Goal: Task Accomplishment & Management: Use online tool/utility

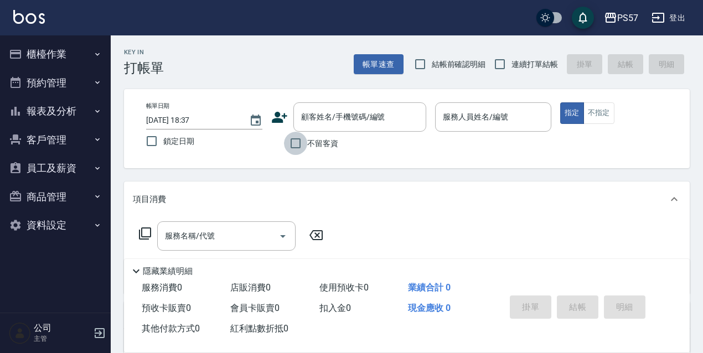
click at [294, 151] on input "不留客資" at bounding box center [295, 143] width 23 height 23
checkbox input "true"
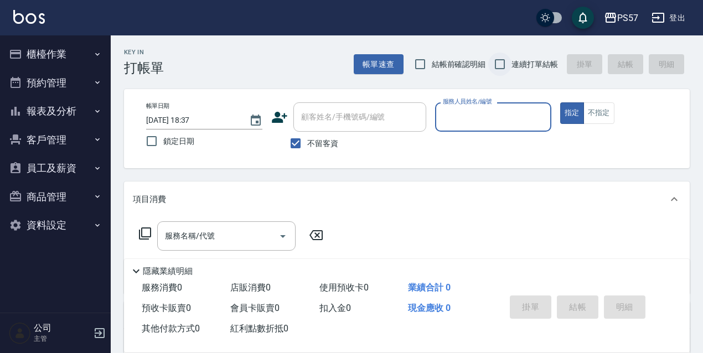
click at [504, 64] on input "連續打單結帳" at bounding box center [499, 64] width 23 height 23
checkbox input "true"
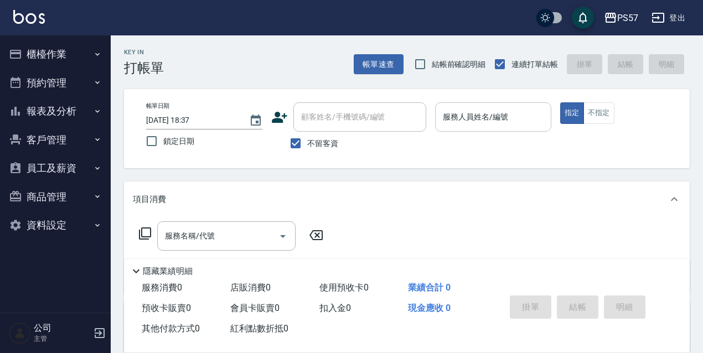
click at [475, 127] on div "服務人員姓名/編號" at bounding box center [493, 116] width 116 height 29
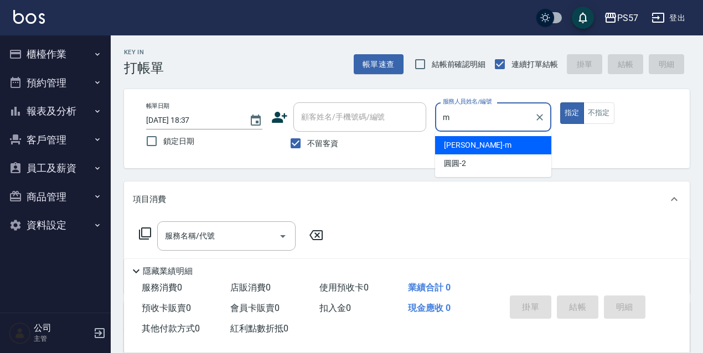
type input "[PERSON_NAME]-m"
type button "true"
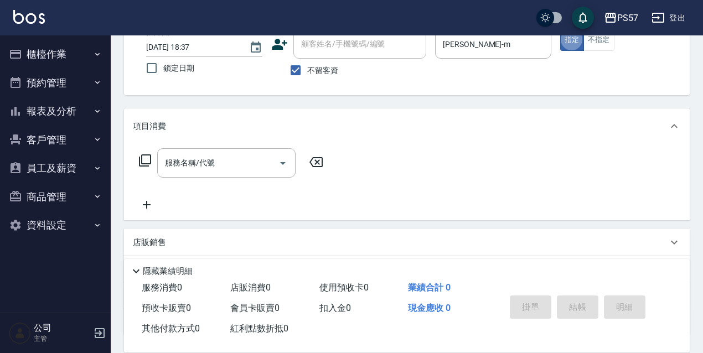
scroll to position [74, 0]
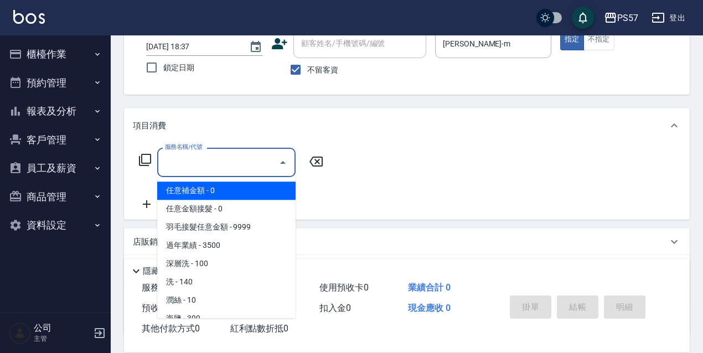
click at [169, 168] on input "服務名稱/代號" at bounding box center [218, 162] width 112 height 19
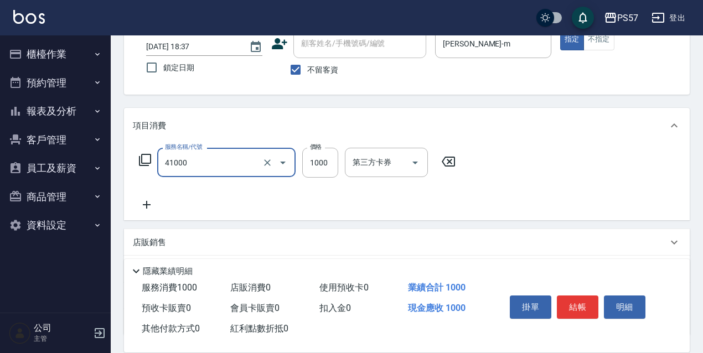
type input "任義金額燙髮(41000)"
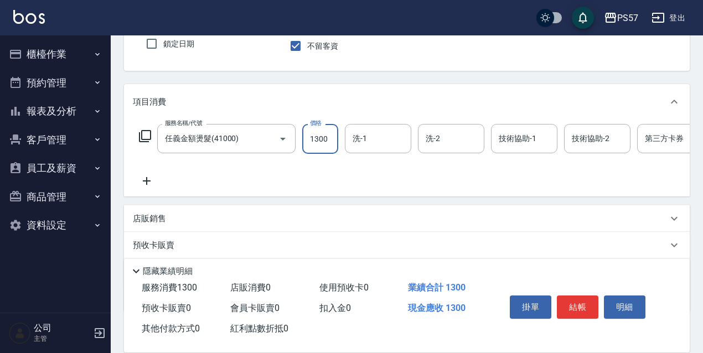
scroll to position [111, 0]
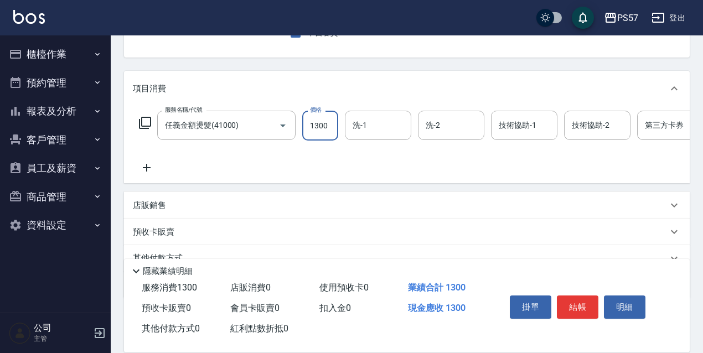
type input "1300"
click at [150, 173] on icon at bounding box center [147, 167] width 28 height 13
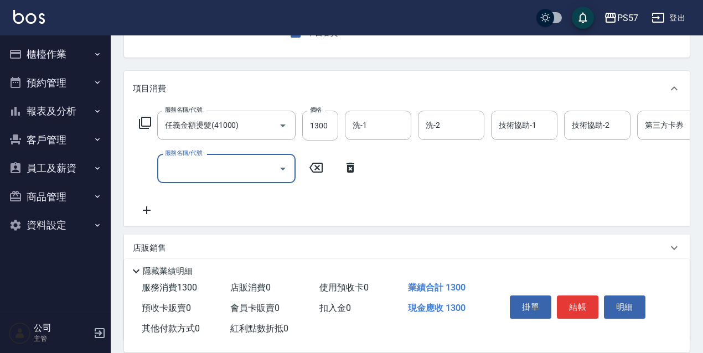
click at [213, 174] on input "服務名稱/代號" at bounding box center [218, 168] width 112 height 19
type input "5"
type input "1500護(31500)"
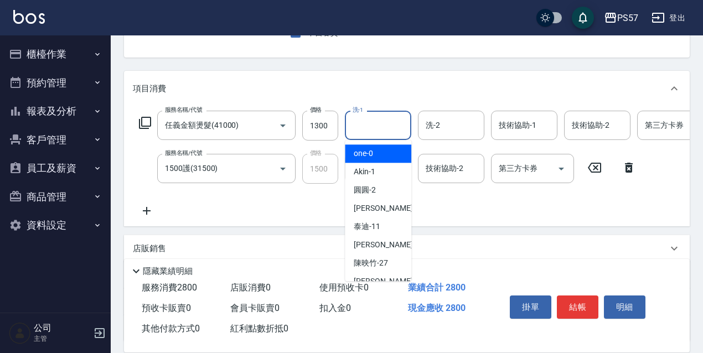
click at [402, 124] on input "洗-1" at bounding box center [378, 125] width 56 height 19
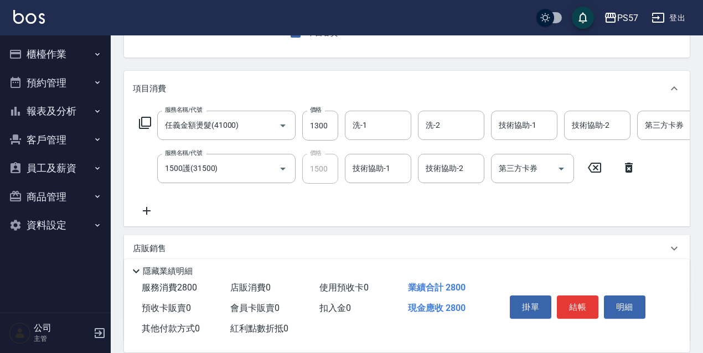
click at [142, 215] on icon at bounding box center [147, 210] width 28 height 13
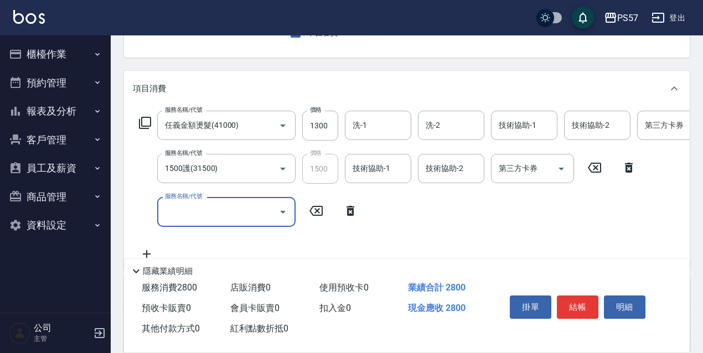
click at [215, 214] on input "服務名稱/代號" at bounding box center [218, 211] width 112 height 19
type input "剪髮100(2100)"
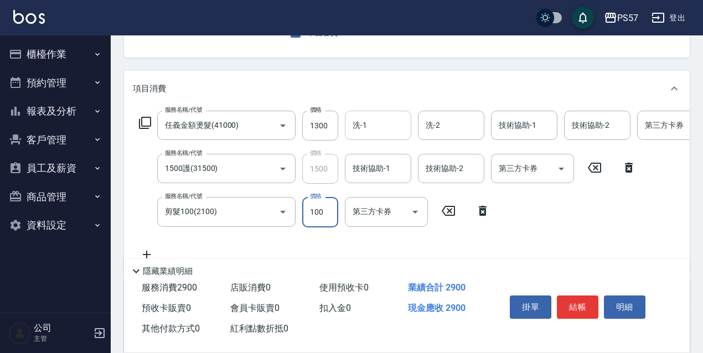
click at [353, 128] on input "洗-1" at bounding box center [378, 125] width 56 height 19
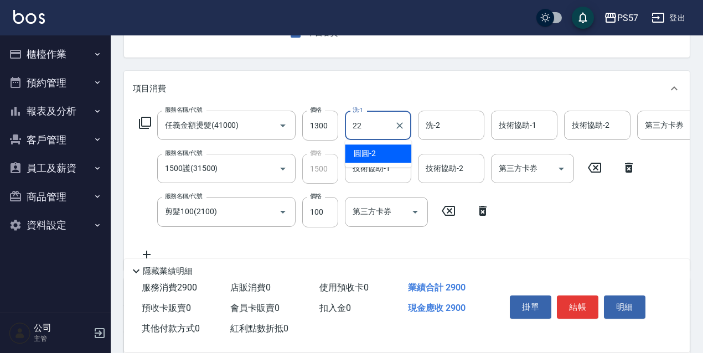
type input "[PERSON_NAME]-22"
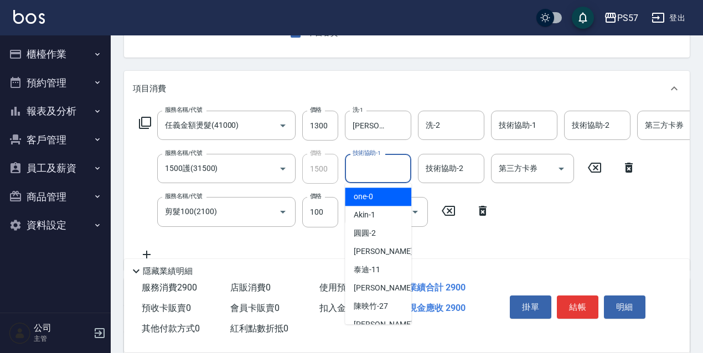
click at [363, 173] on input "技術協助-1" at bounding box center [378, 168] width 56 height 19
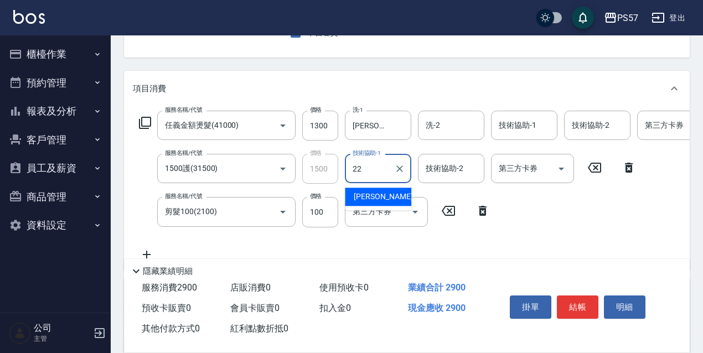
type input "[PERSON_NAME]-22"
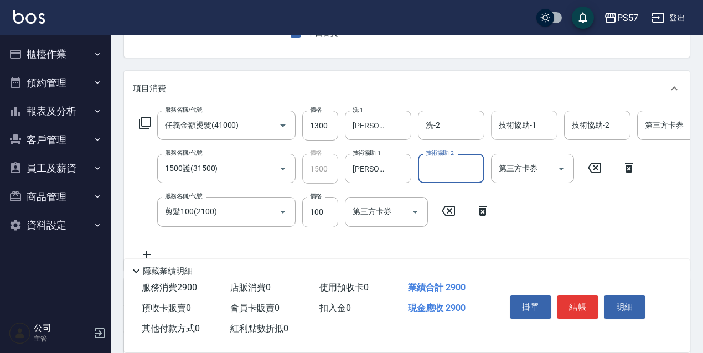
click at [519, 128] on input "技術協助-1" at bounding box center [524, 125] width 56 height 19
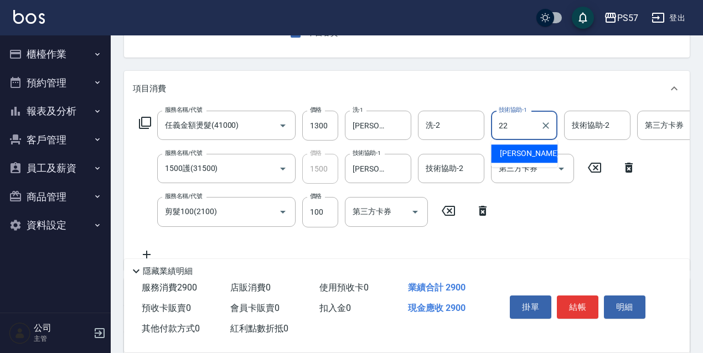
type input "[PERSON_NAME]-22"
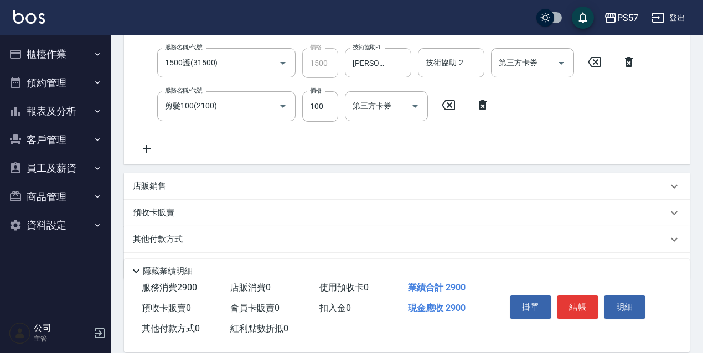
scroll to position [253, 0]
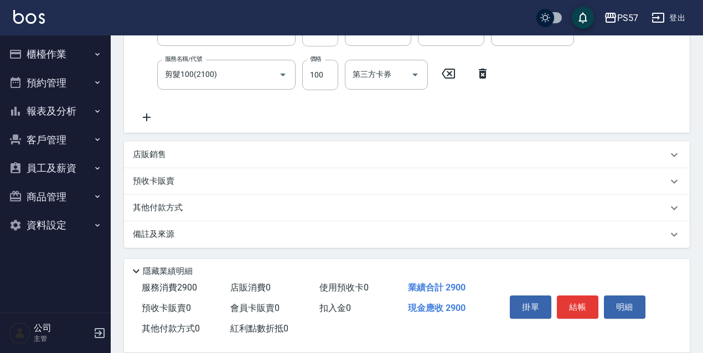
click at [172, 144] on div "店販銷售" at bounding box center [407, 155] width 566 height 27
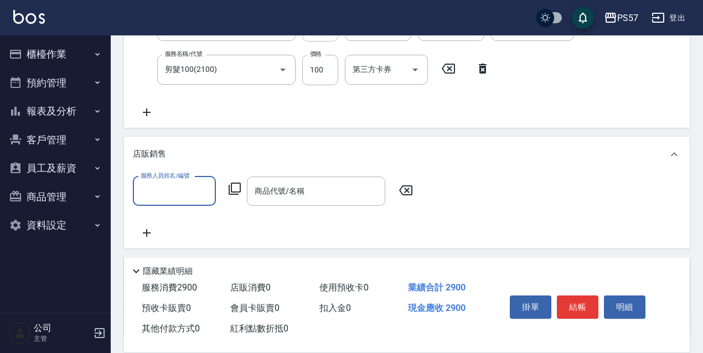
scroll to position [0, 0]
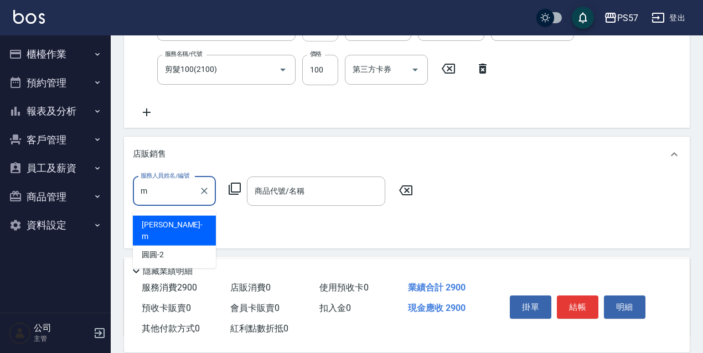
type input "[PERSON_NAME]-m"
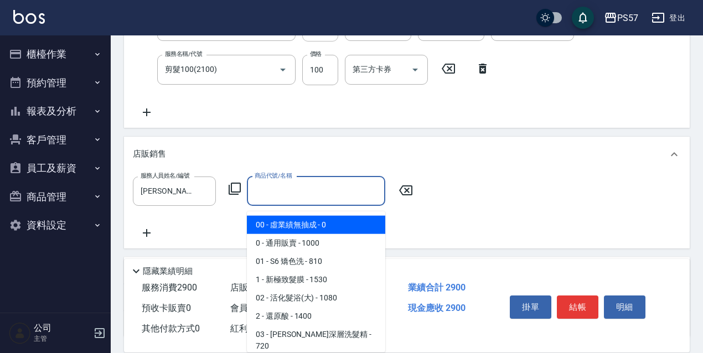
click at [310, 201] on input "商品代號/名稱" at bounding box center [316, 191] width 128 height 19
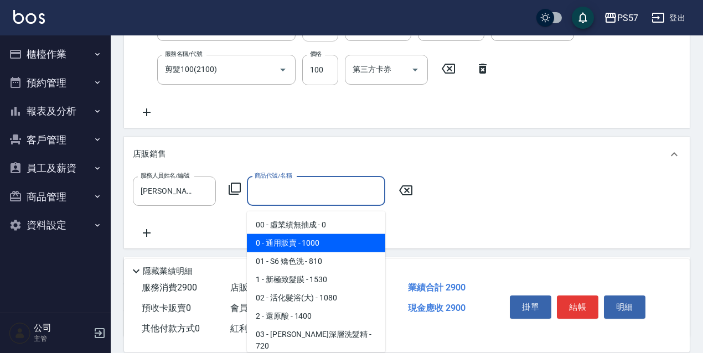
click at [303, 248] on span "0 - 通用販賣 - 1000" at bounding box center [316, 243] width 138 height 18
type input "通用販賣"
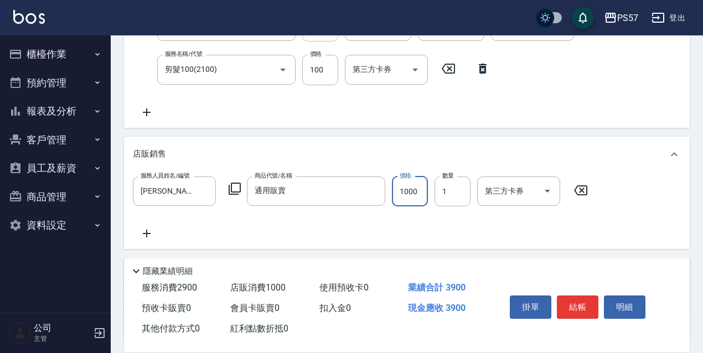
click at [419, 194] on input "1000" at bounding box center [410, 192] width 36 height 30
type input "300"
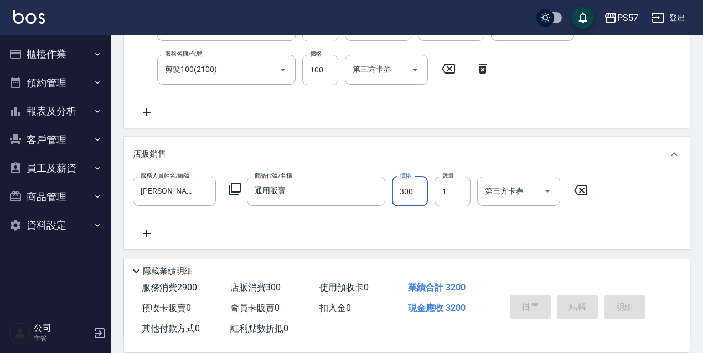
type input "[DATE] 18:38"
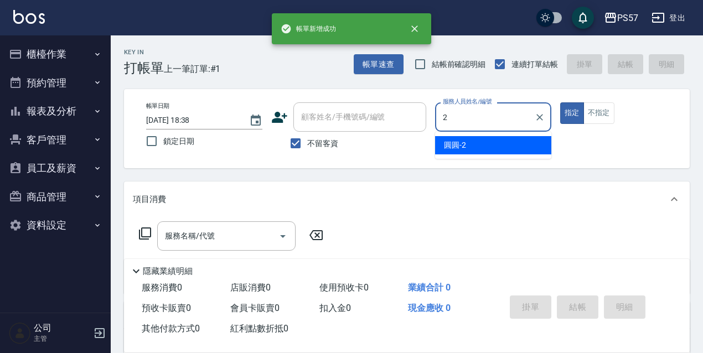
type input "圓圓-2"
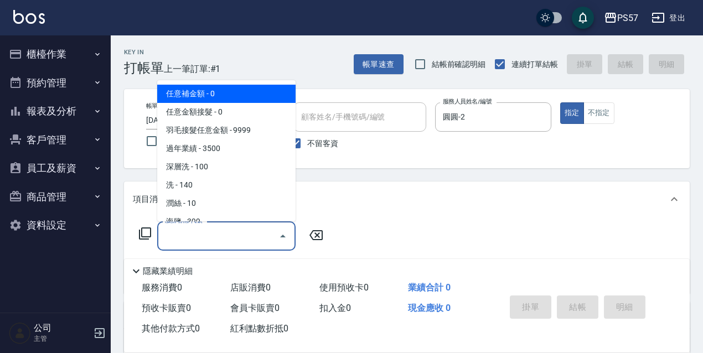
click at [172, 241] on input "服務名稱/代號" at bounding box center [218, 235] width 112 height 19
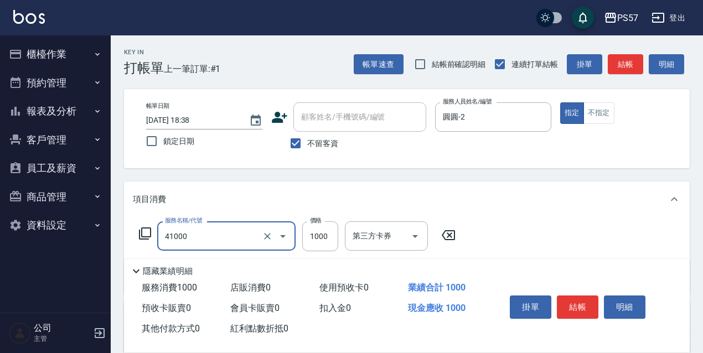
type input "任義金額燙髮(41000)"
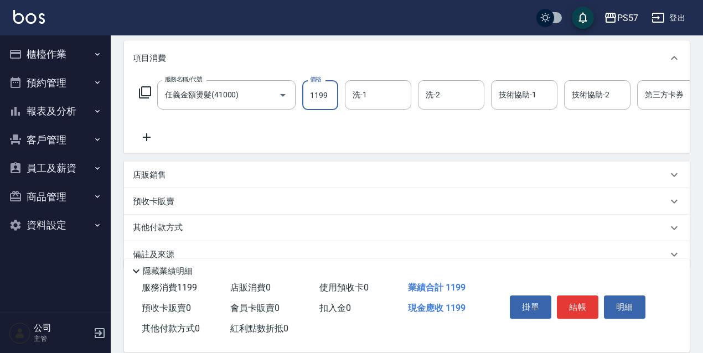
scroll to position [147, 0]
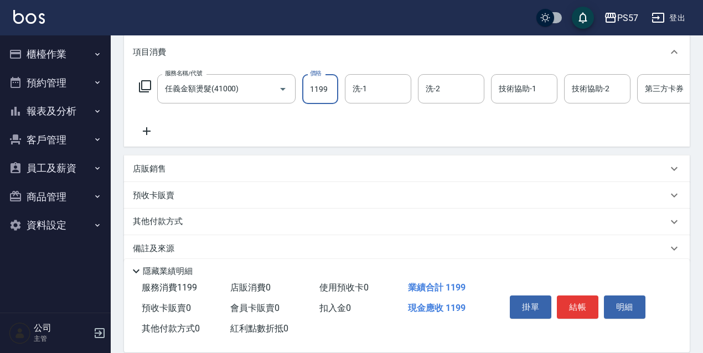
type input "1199"
click at [149, 123] on div "服務名稱/代號 任義金額燙髮(41000) 服務名稱/代號 價格 1199 價格 洗-1 洗-1 洗-2 洗-2 技術協助-1 技術協助-1 技術協助-2 技…" at bounding box center [443, 106] width 621 height 64
click at [155, 130] on icon at bounding box center [147, 131] width 28 height 13
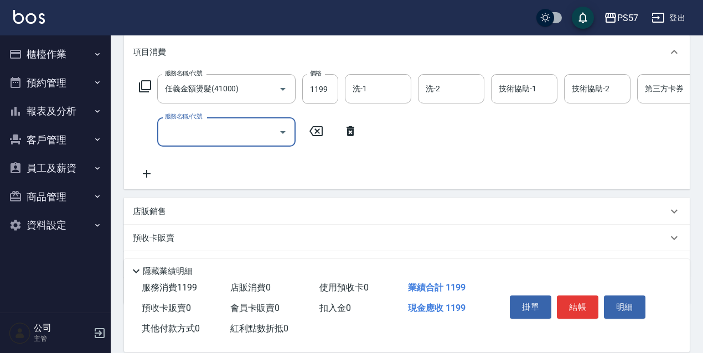
click at [235, 137] on input "服務名稱/代號" at bounding box center [218, 131] width 112 height 19
type input "1000護(31000)"
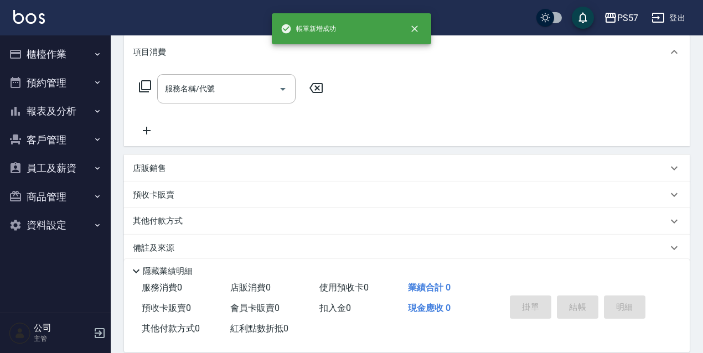
scroll to position [0, 0]
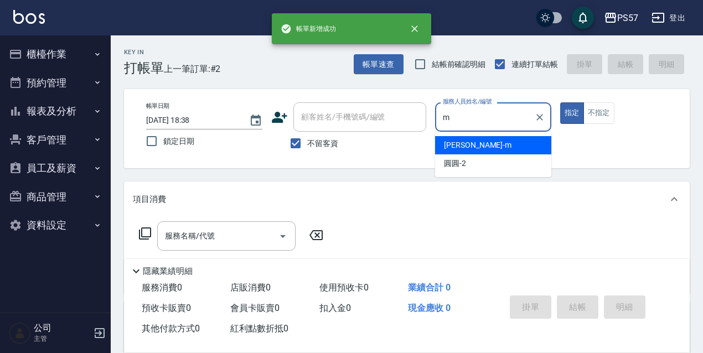
type input "[PERSON_NAME]-m"
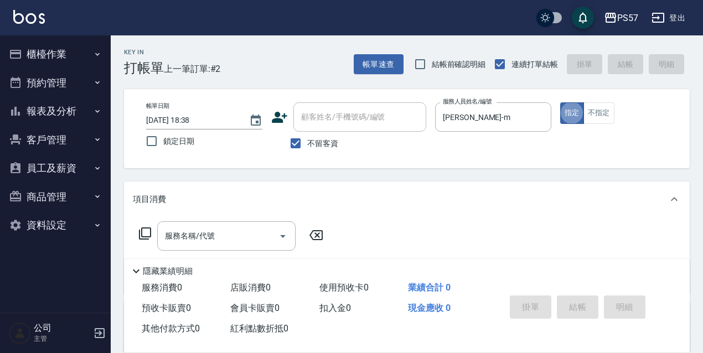
click at [175, 220] on div "服務名稱/代號 服務名稱/代號" at bounding box center [407, 255] width 566 height 76
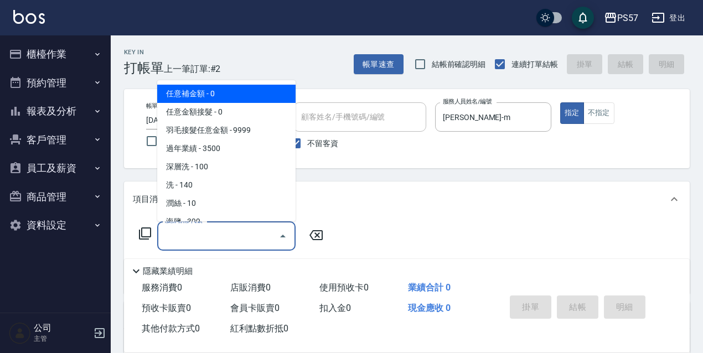
click at [175, 228] on input "服務名稱/代號" at bounding box center [218, 235] width 112 height 19
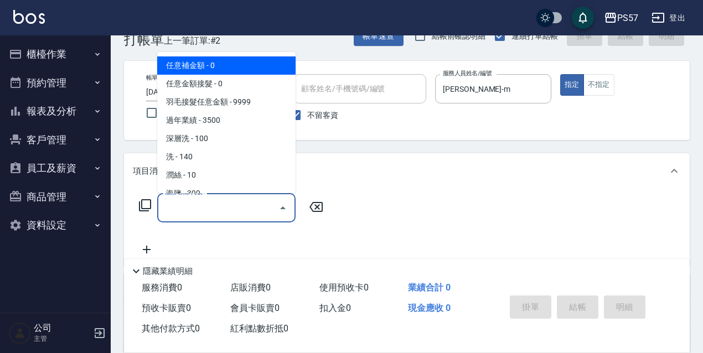
scroll to position [37, 0]
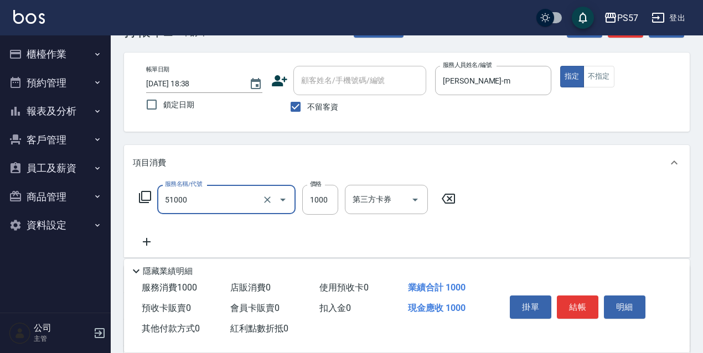
type input "任意金額染髮(51000)"
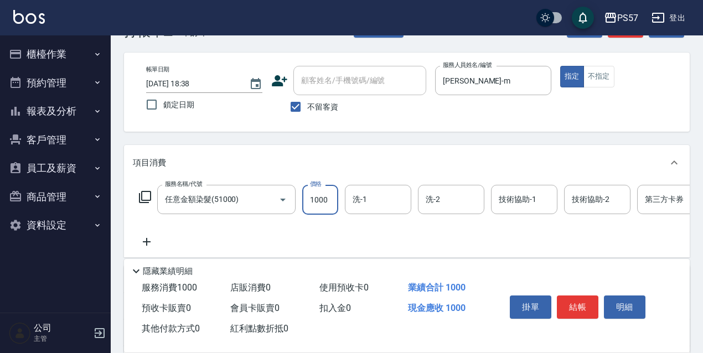
click at [154, 241] on icon at bounding box center [147, 241] width 28 height 13
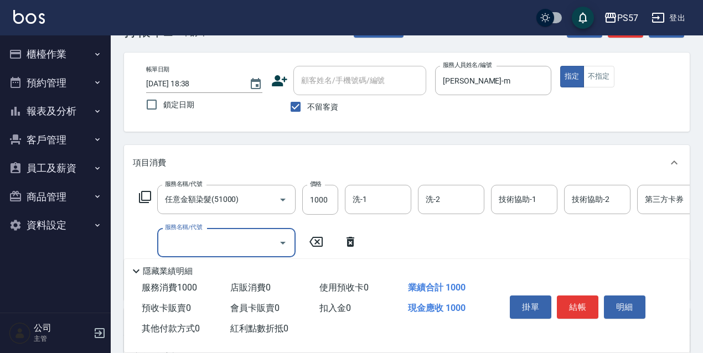
click at [204, 246] on input "服務名稱/代號" at bounding box center [218, 242] width 112 height 19
type input "任義金額燙髮(41000)"
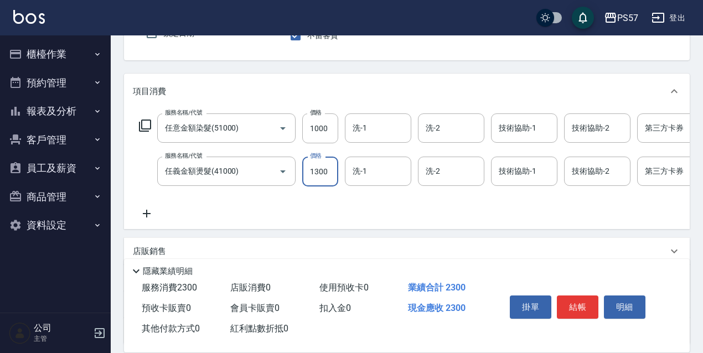
scroll to position [147, 0]
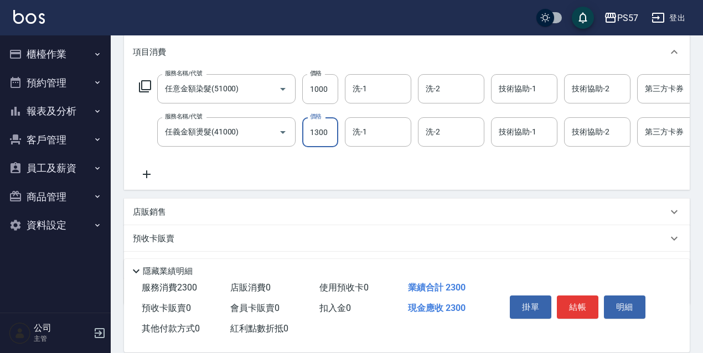
type input "1300"
click at [148, 173] on icon at bounding box center [147, 174] width 28 height 13
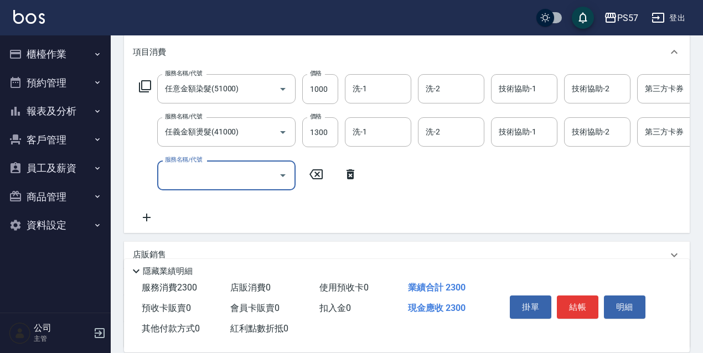
click at [214, 172] on input "服務名稱/代號" at bounding box center [218, 174] width 112 height 19
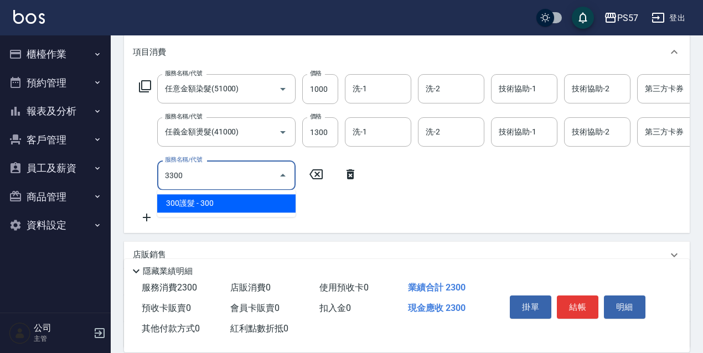
type input "300護髮(3300)"
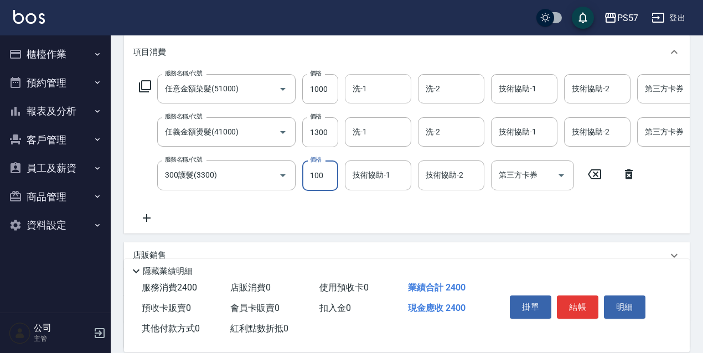
type input "100"
click at [366, 86] on input "洗-1" at bounding box center [378, 88] width 56 height 19
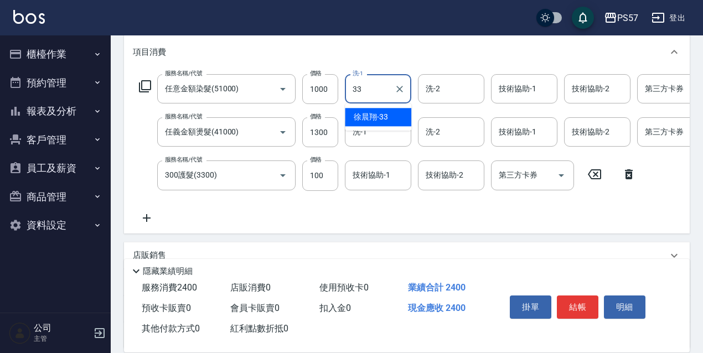
type input "3"
type input "[PERSON_NAME]-22"
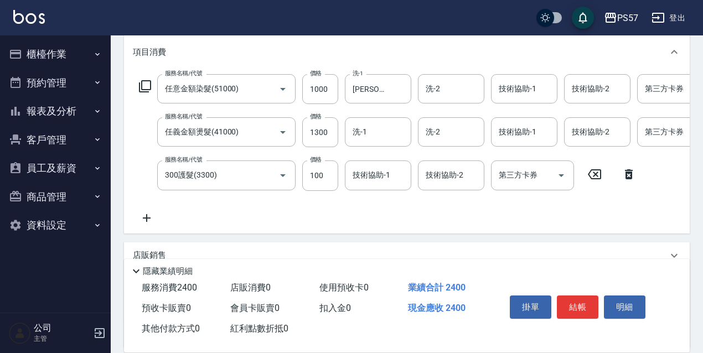
click at [360, 147] on div "服務名稱/代號 任意金額染髮(51000) 服務名稱/代號 價格 1000 價格 洗-1 [PERSON_NAME]-22 洗-1 洗-2 洗-2 技術協助-…" at bounding box center [461, 149] width 656 height 150
click at [364, 141] on input "洗-1" at bounding box center [378, 131] width 56 height 19
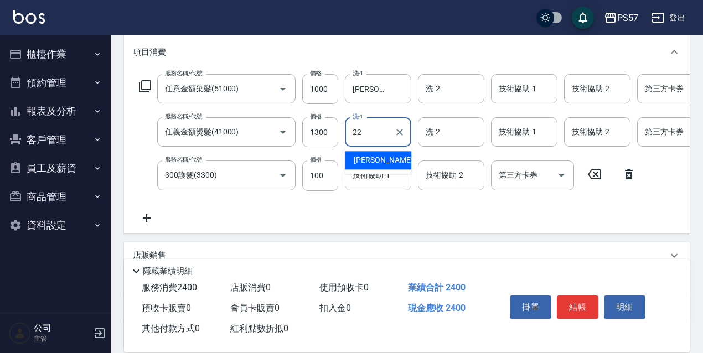
type input "[PERSON_NAME]-22"
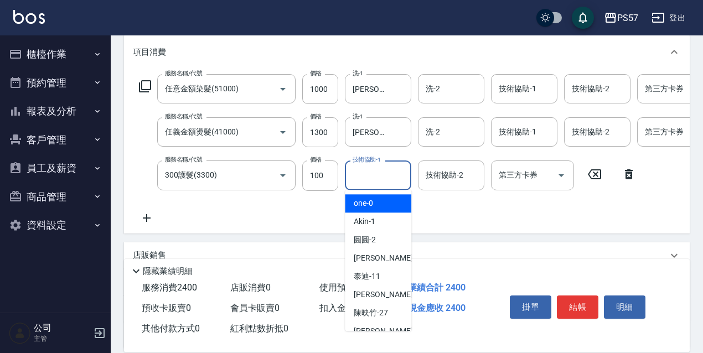
click at [357, 173] on input "技術協助-1" at bounding box center [378, 174] width 56 height 19
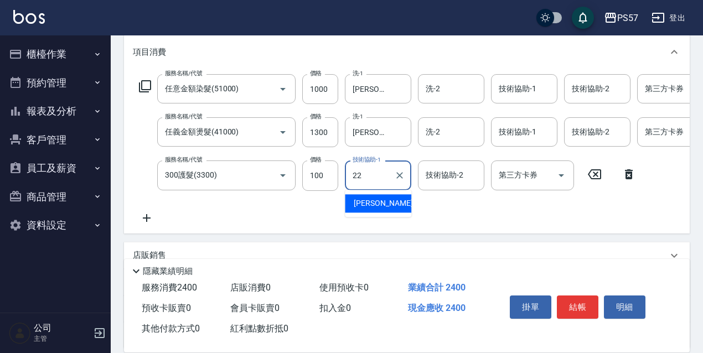
type input "[PERSON_NAME]-22"
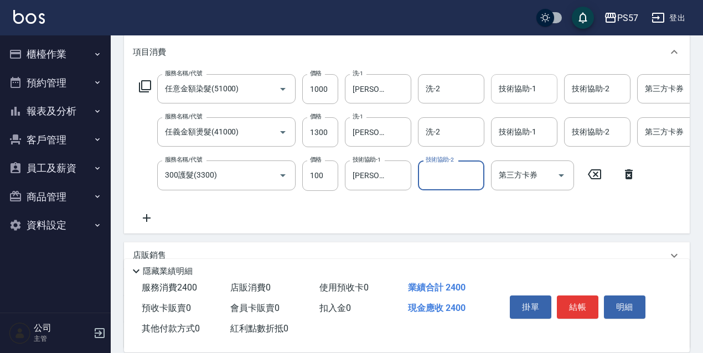
click at [537, 91] on input "技術協助-1" at bounding box center [524, 88] width 56 height 19
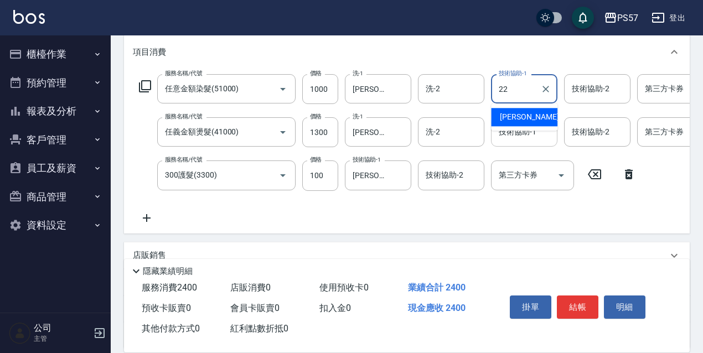
type input "[PERSON_NAME]-22"
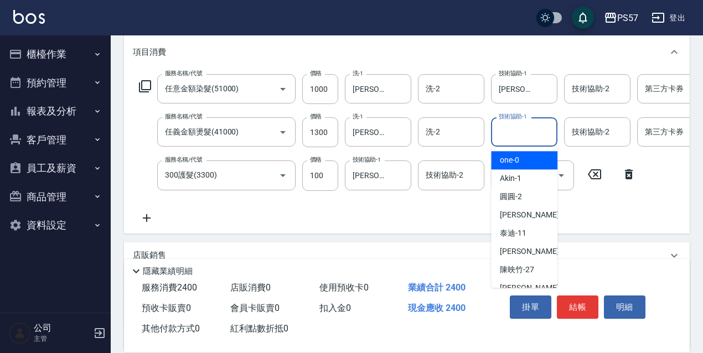
click at [521, 133] on input "技術協助-1" at bounding box center [524, 131] width 56 height 19
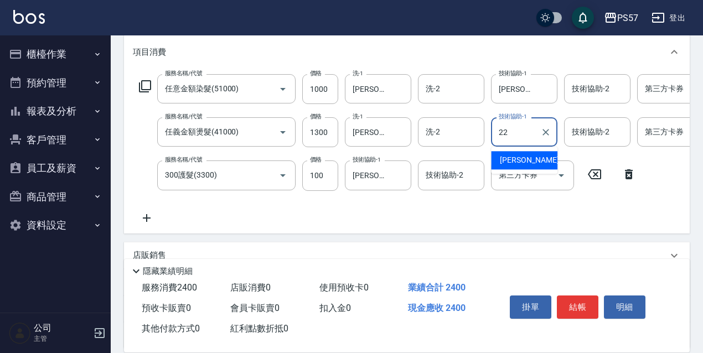
type input "[PERSON_NAME]-22"
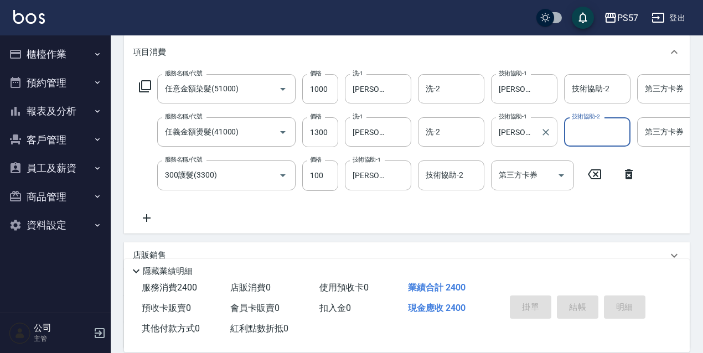
type input "[DATE] 18:39"
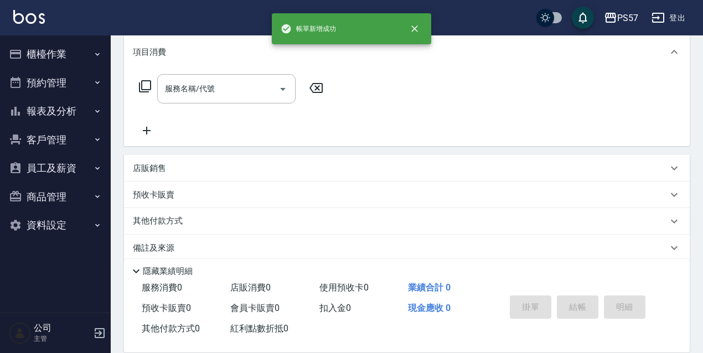
scroll to position [0, 0]
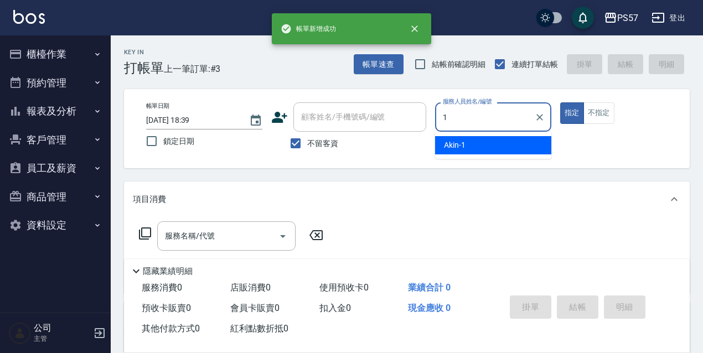
type input "Akin-1"
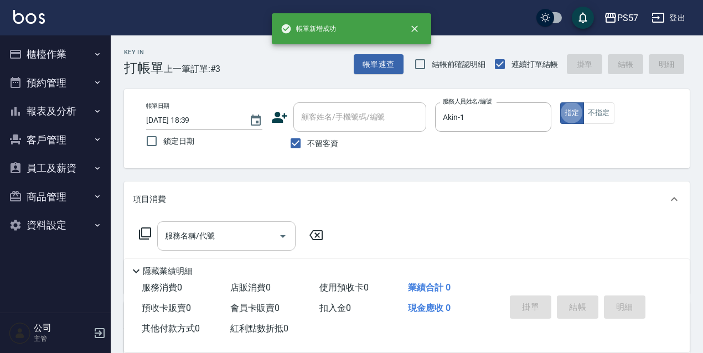
click at [190, 231] on input "服務名稱/代號" at bounding box center [218, 235] width 112 height 19
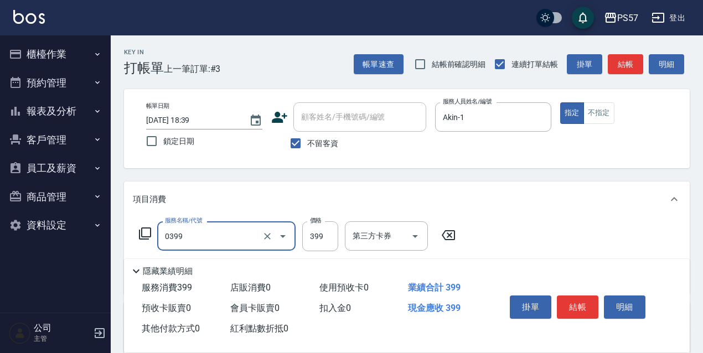
type input "SPA399(0399)"
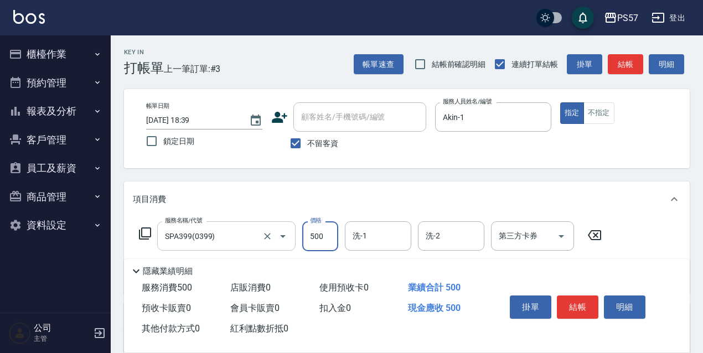
type input "500"
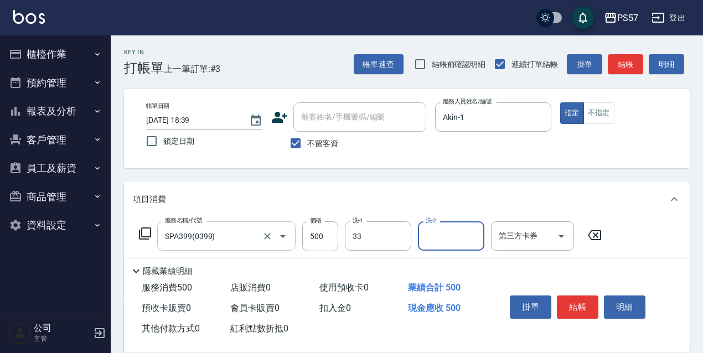
type input "[PERSON_NAME]-33"
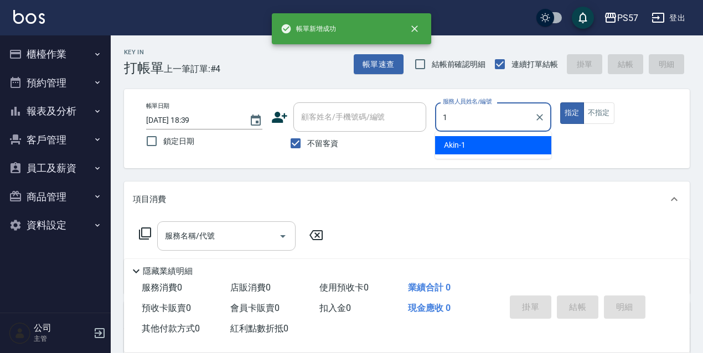
type input "Akin-1"
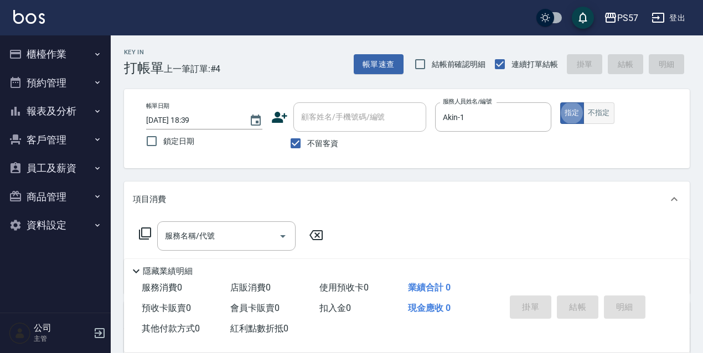
click at [584, 110] on button "不指定" at bounding box center [598, 113] width 31 height 22
click at [204, 240] on input "服務名稱/代號" at bounding box center [218, 235] width 112 height 19
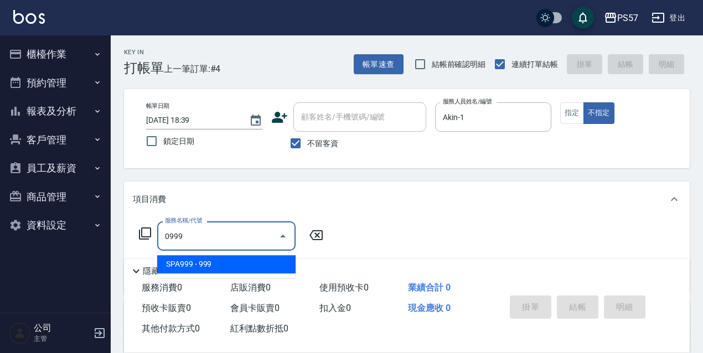
type input "SPA999(0999)"
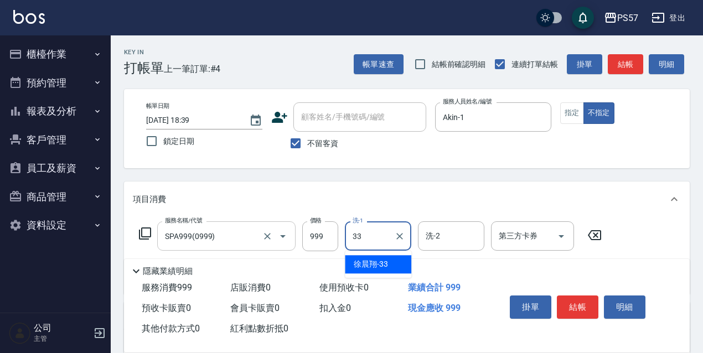
type input "[PERSON_NAME]-33"
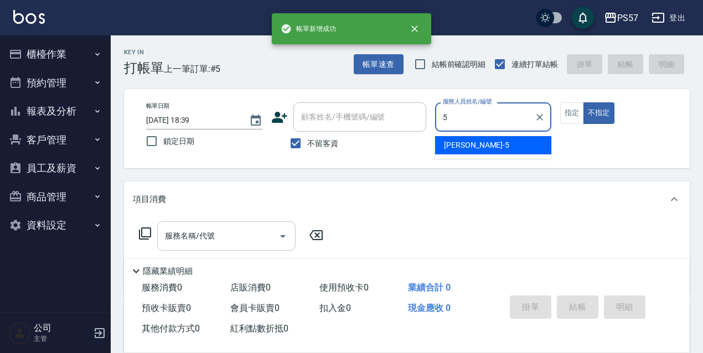
type input "[PERSON_NAME]5"
type button "false"
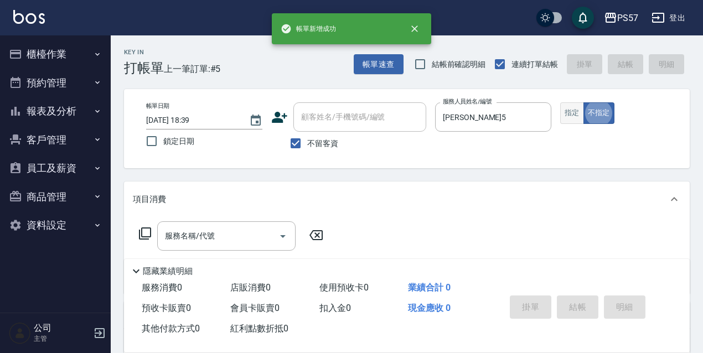
click at [576, 110] on button "指定" at bounding box center [572, 113] width 24 height 22
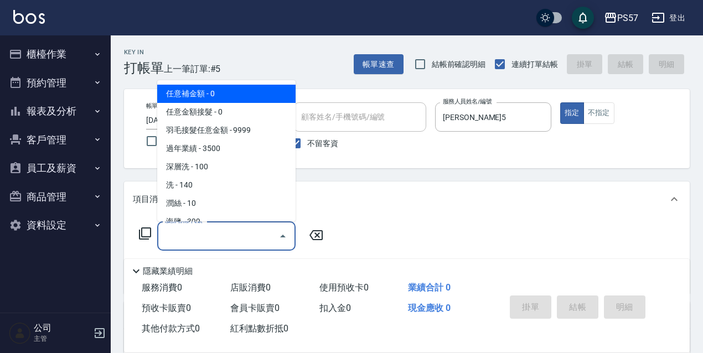
click at [206, 238] on input "服務名稱/代號" at bounding box center [218, 235] width 112 height 19
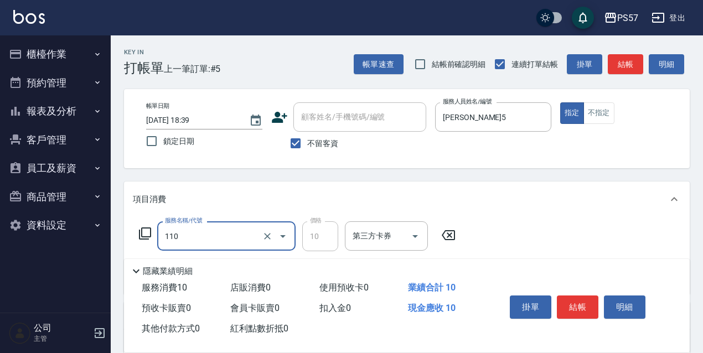
type input "潤絲(110)"
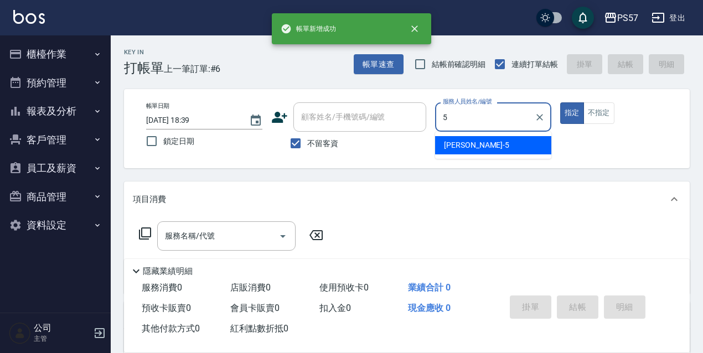
type input "[PERSON_NAME]5"
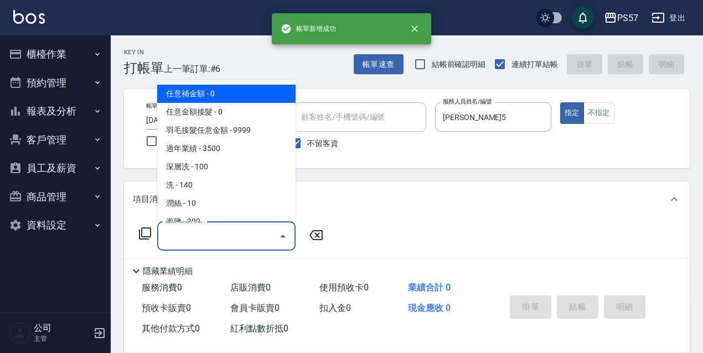
click at [193, 232] on input "服務名稱/代號" at bounding box center [218, 235] width 112 height 19
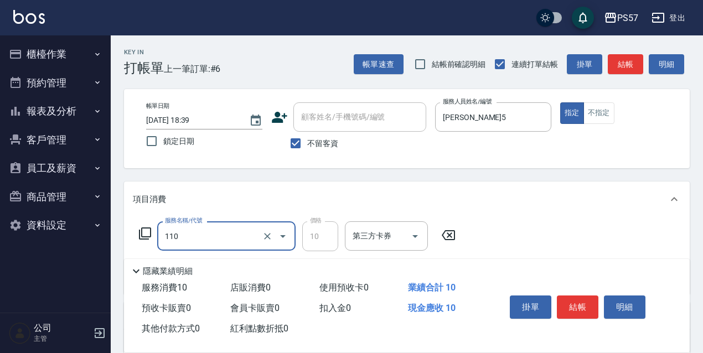
type input "潤絲(110)"
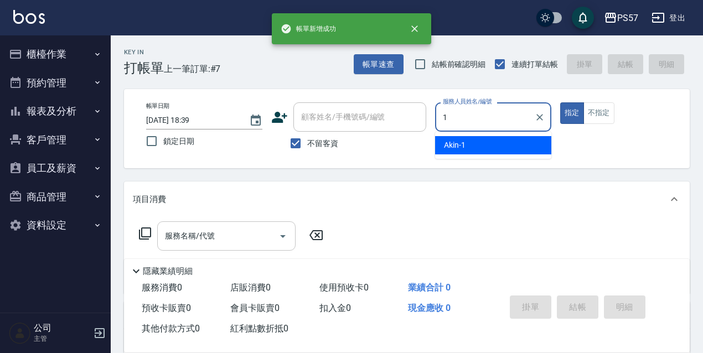
type input "Akin-1"
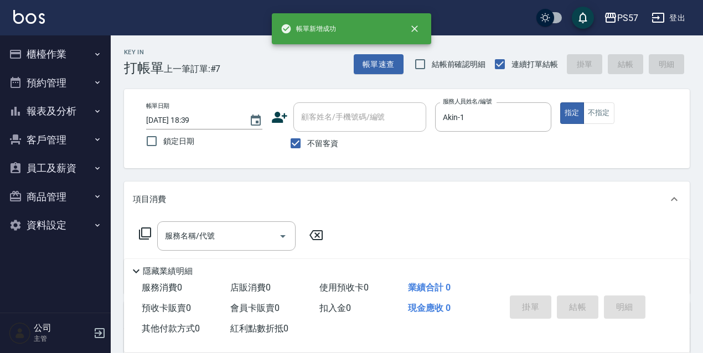
click at [154, 234] on div "服務名稱/代號 服務名稱/代號" at bounding box center [231, 235] width 197 height 29
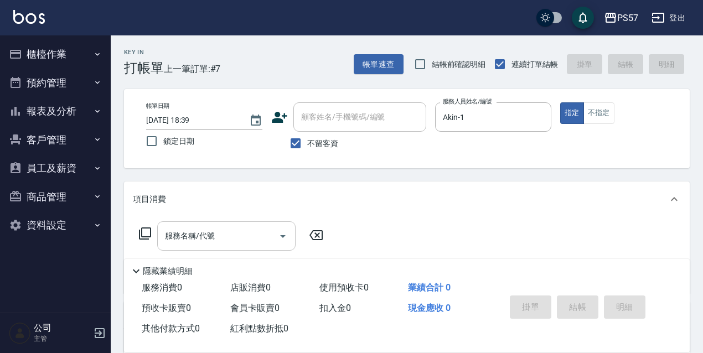
click at [161, 230] on div "服務名稱/代號" at bounding box center [226, 235] width 138 height 29
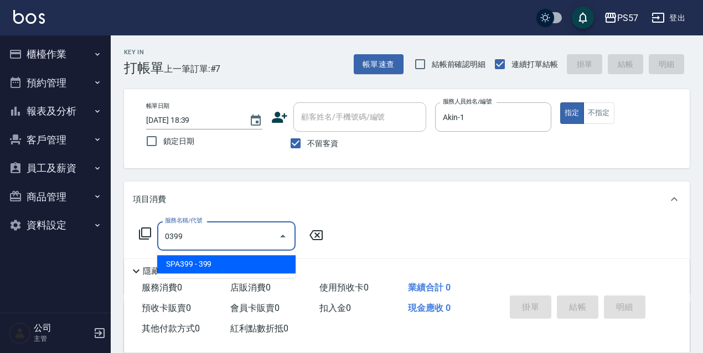
type input "SPA399(0399)"
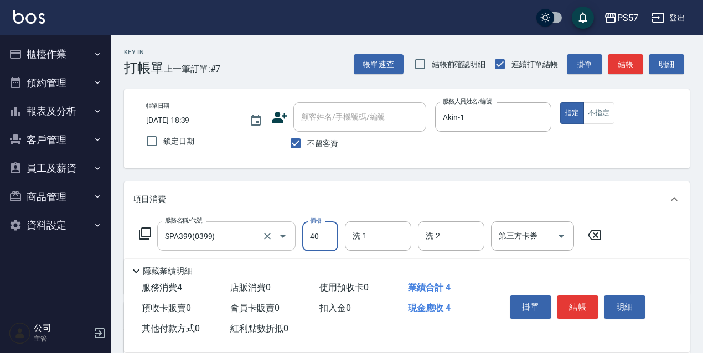
type input "400"
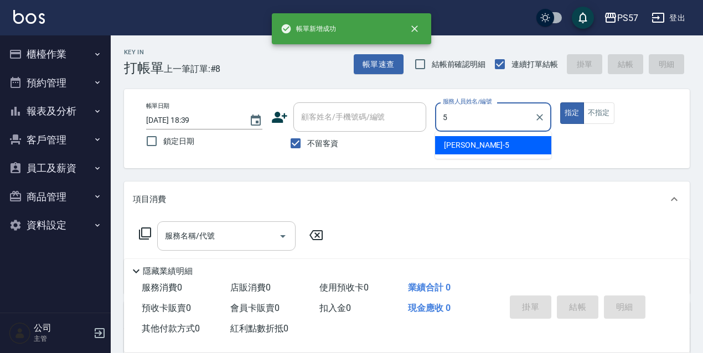
type input "[PERSON_NAME]5"
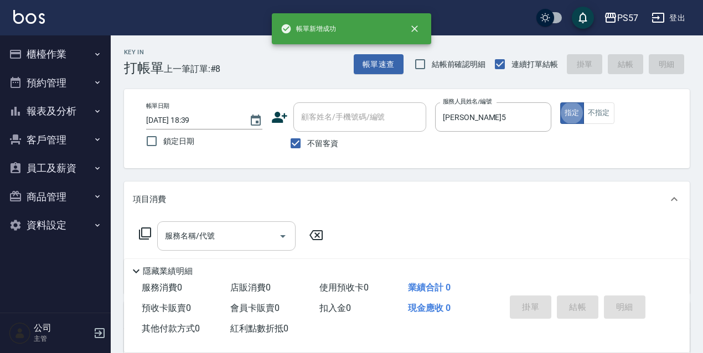
click at [163, 234] on input "服務名稱/代號" at bounding box center [218, 235] width 112 height 19
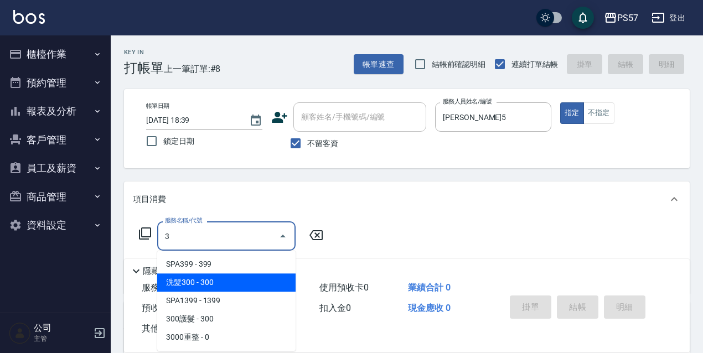
click at [184, 282] on span "洗髮300 - 300" at bounding box center [226, 282] width 138 height 18
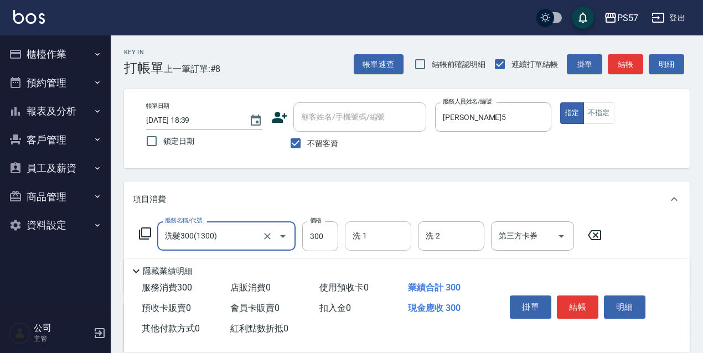
type input "洗髮300(1300)"
click at [352, 237] on input "洗-1" at bounding box center [378, 235] width 56 height 19
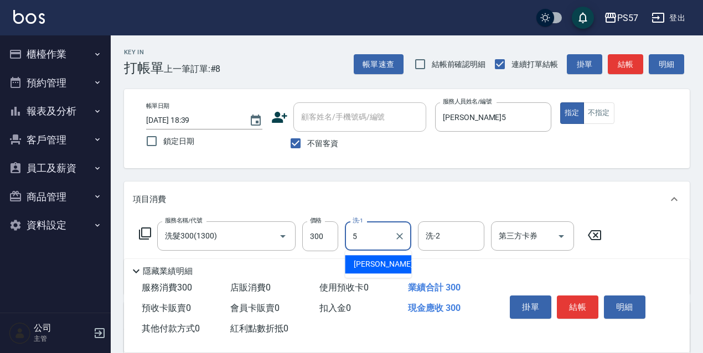
type input "[PERSON_NAME]5"
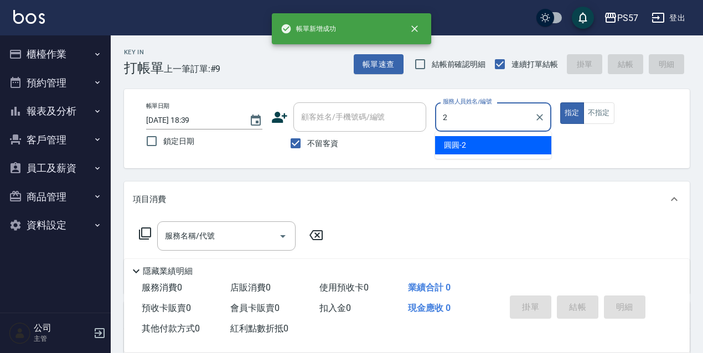
type input "圓圓-2"
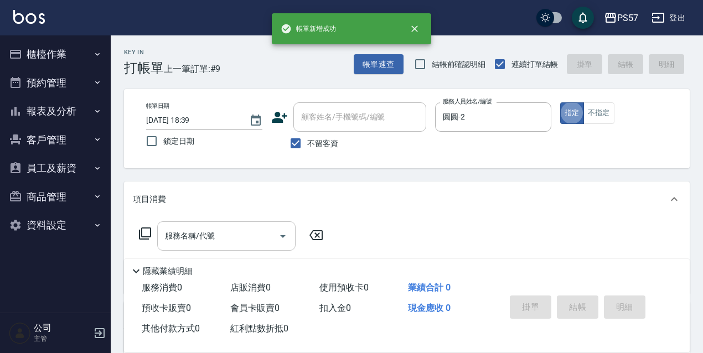
click at [256, 228] on input "服務名稱/代號" at bounding box center [218, 235] width 112 height 19
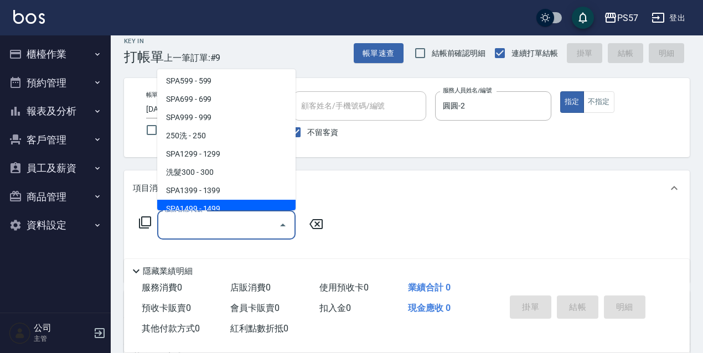
scroll to position [111, 0]
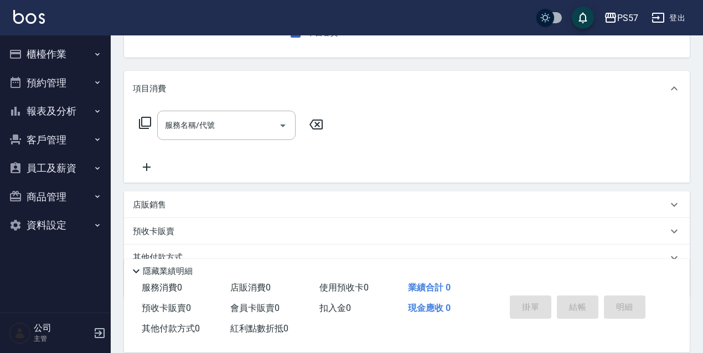
click at [142, 208] on p "店販銷售" at bounding box center [149, 205] width 33 height 12
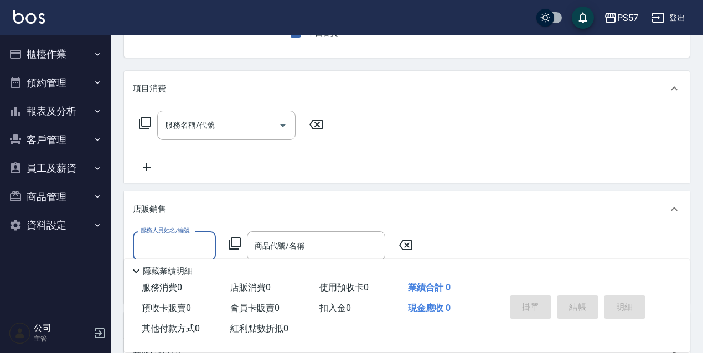
scroll to position [0, 0]
type input "圓圓-2"
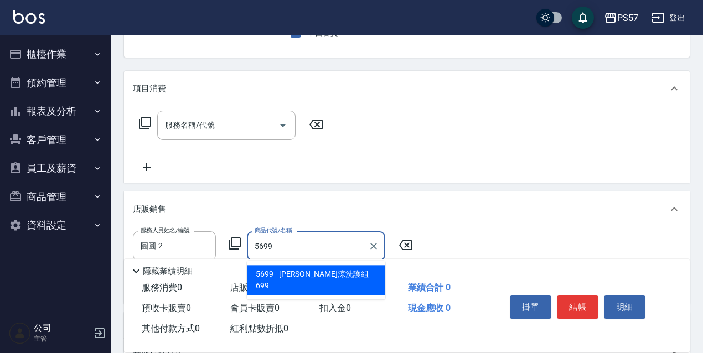
type input "水水沁涼洗護組"
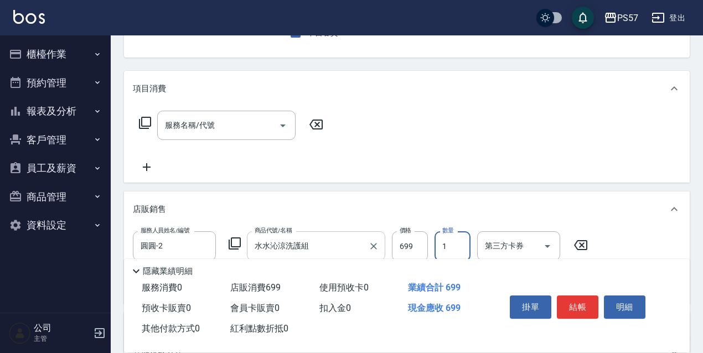
type input "[DATE] 18:40"
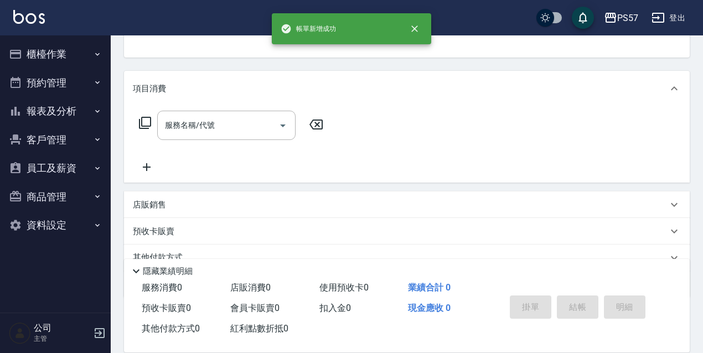
scroll to position [107, 0]
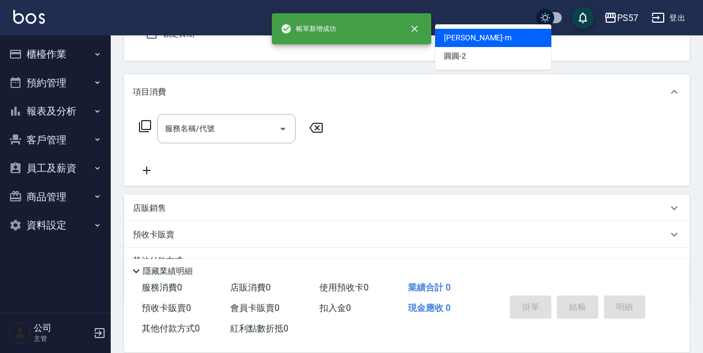
type input "[PERSON_NAME]-m"
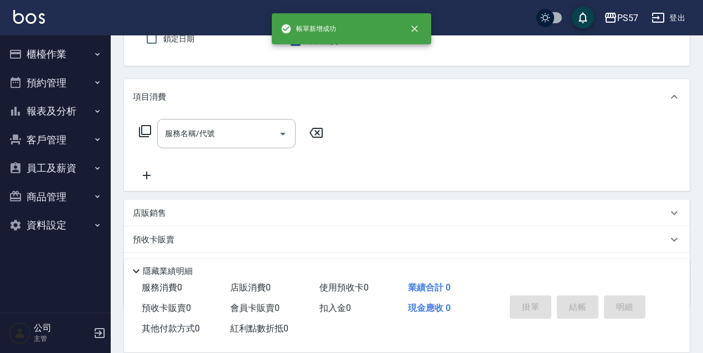
scroll to position [65, 0]
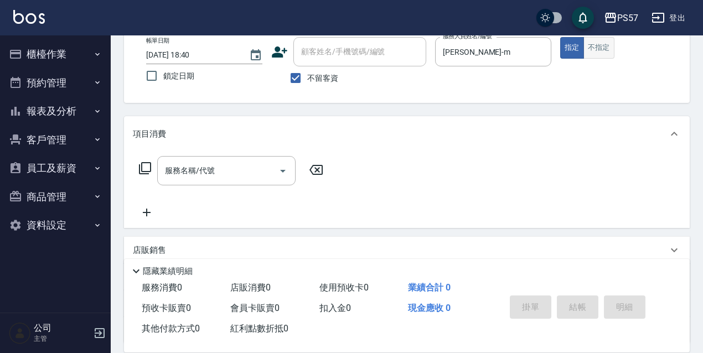
click at [607, 44] on button "不指定" at bounding box center [598, 48] width 31 height 22
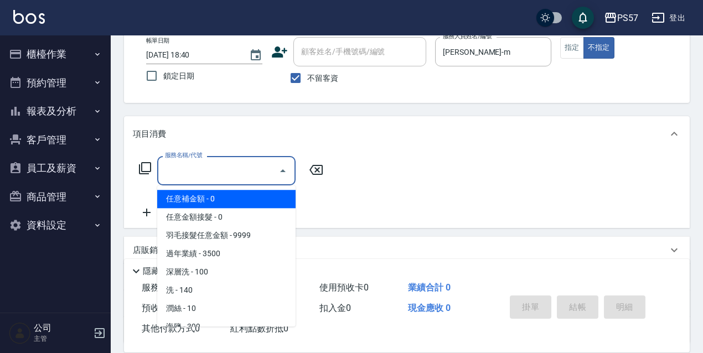
click at [196, 165] on input "服務名稱/代號" at bounding box center [218, 170] width 112 height 19
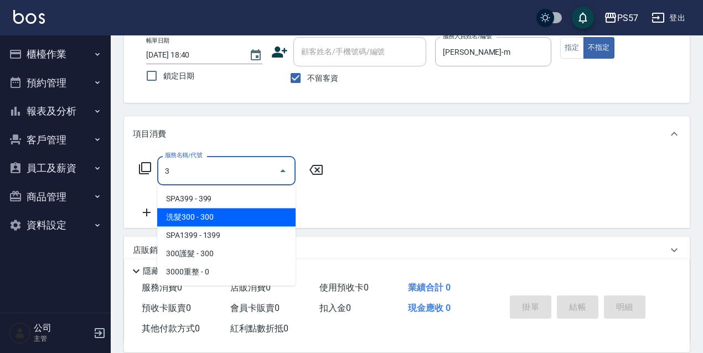
click at [194, 213] on span "洗髮300 - 300" at bounding box center [226, 217] width 138 height 18
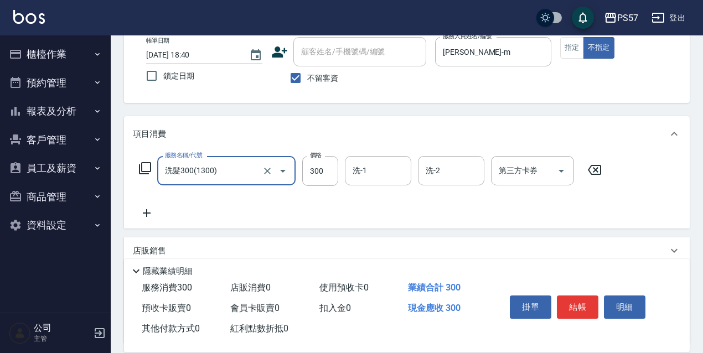
type input "洗髮300(1300)"
click at [141, 214] on icon at bounding box center [147, 212] width 28 height 13
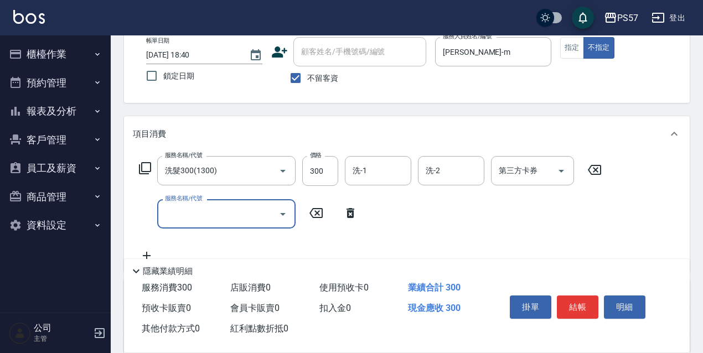
click at [195, 221] on input "服務名稱/代號" at bounding box center [218, 213] width 112 height 19
type input "剪髮100(2100)"
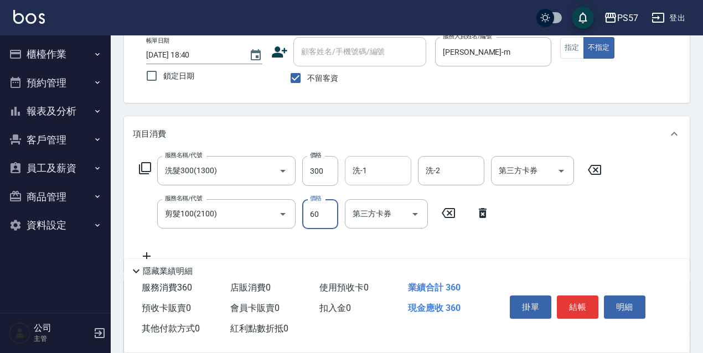
click at [411, 170] on div "洗-1" at bounding box center [378, 170] width 66 height 29
type input "60"
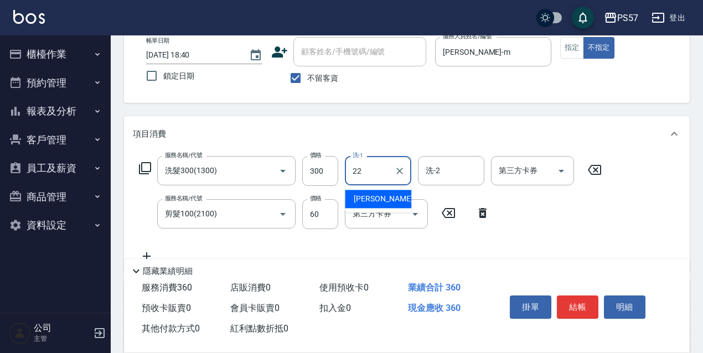
type input "[PERSON_NAME]-22"
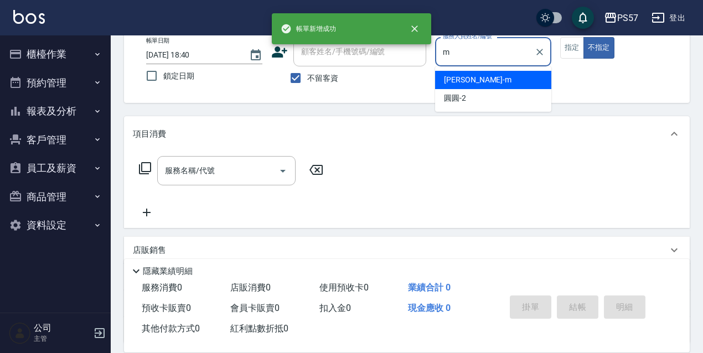
type input "[PERSON_NAME]-m"
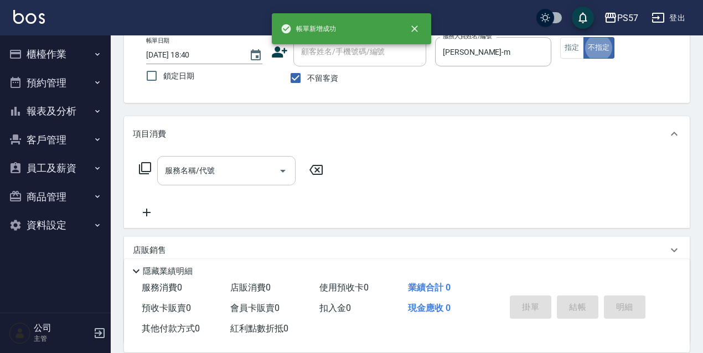
click at [211, 175] on input "服務名稱/代號" at bounding box center [218, 170] width 112 height 19
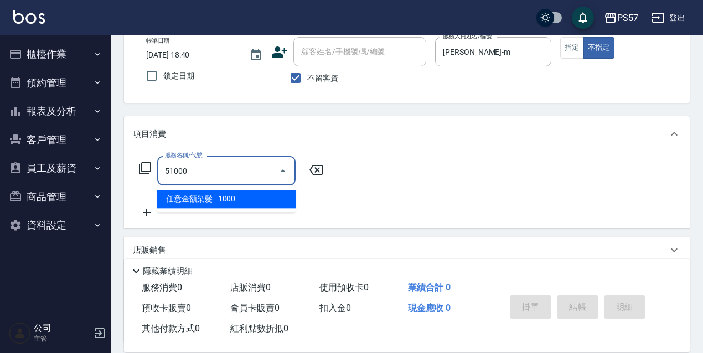
type input "任意金額染髮(51000)"
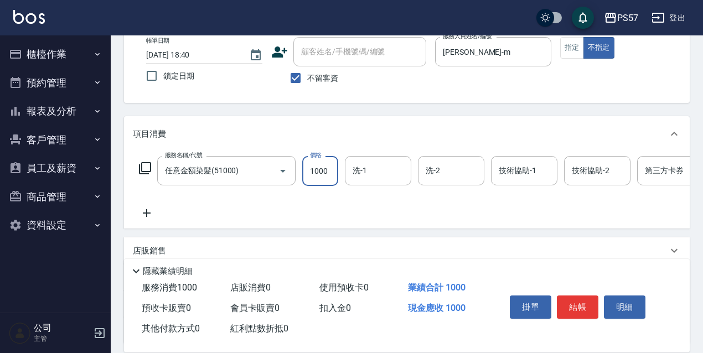
click at [149, 211] on icon at bounding box center [147, 212] width 28 height 13
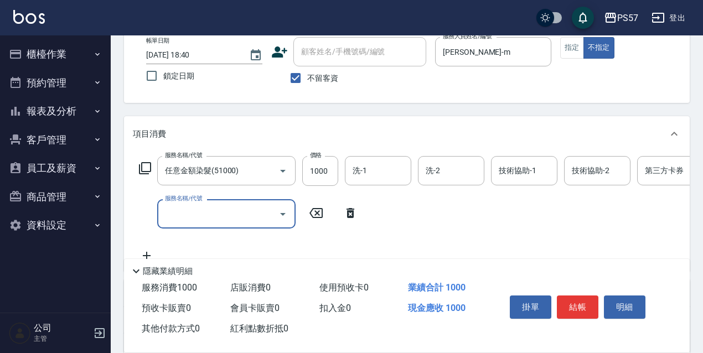
click at [196, 203] on div "服務名稱/代號 服務名稱/代號" at bounding box center [226, 213] width 138 height 29
type input "任意金額染髮(51000)"
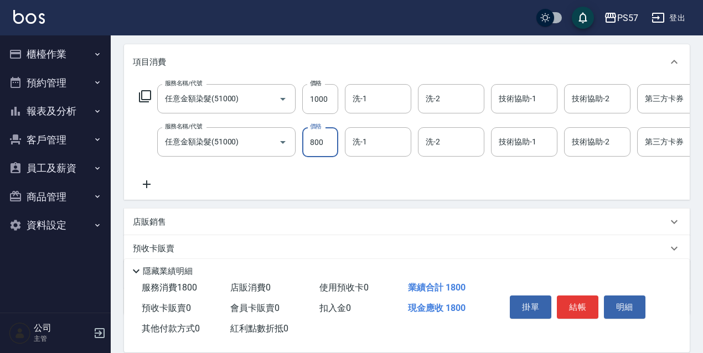
scroll to position [139, 0]
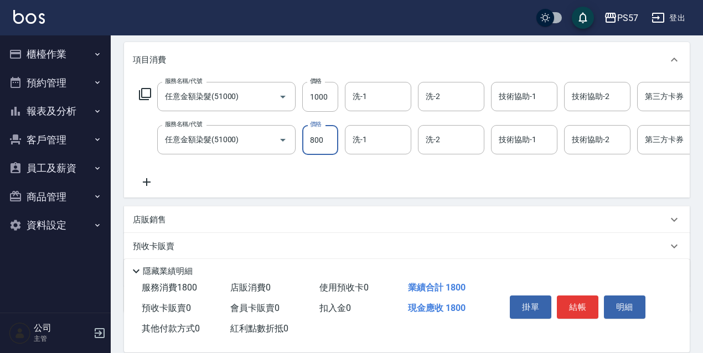
type input "800"
click at [148, 189] on icon at bounding box center [147, 181] width 28 height 13
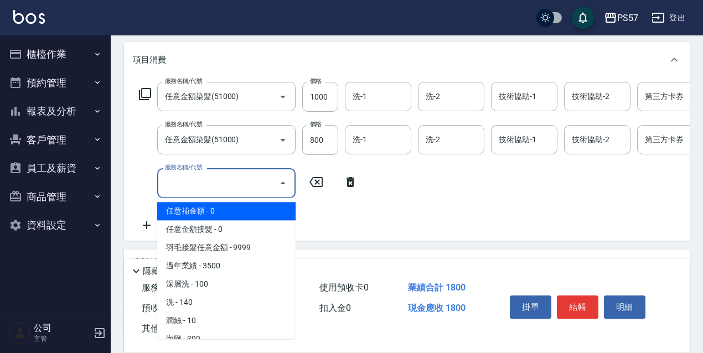
click at [168, 184] on input "服務名稱/代號" at bounding box center [218, 182] width 112 height 19
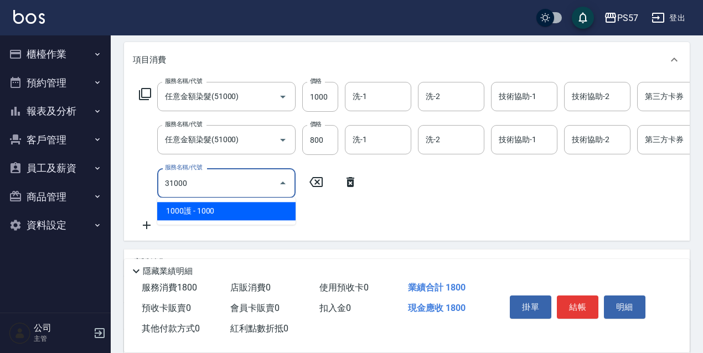
type input "1000護(31000)"
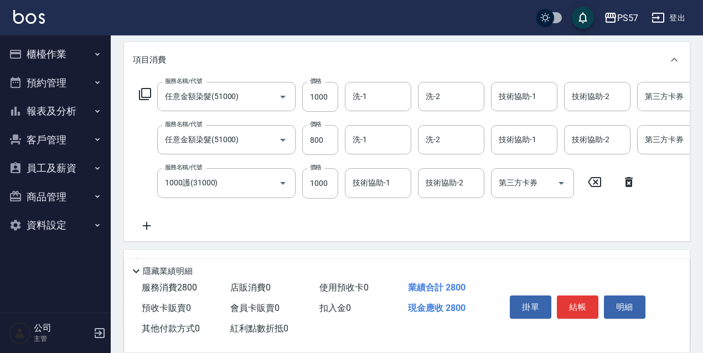
click at [143, 227] on icon at bounding box center [147, 225] width 28 height 13
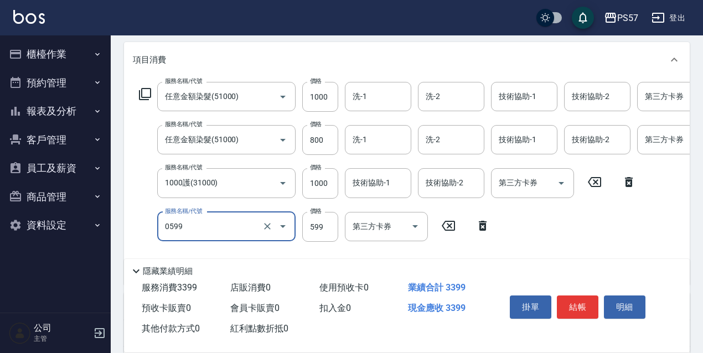
type input "SPA599(0599)"
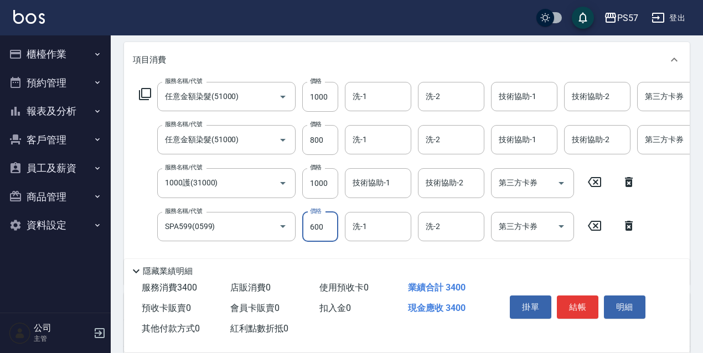
type input "600"
click at [360, 119] on div "服務名稱/代號 任意金額染髮(51000) 服務名稱/代號 價格 1000 價格 洗-1 洗-1 洗-2 洗-2 技術協助-1 技術協助-1 技術協助-2 技…" at bounding box center [461, 179] width 656 height 194
click at [360, 102] on input "洗-1" at bounding box center [378, 96] width 56 height 19
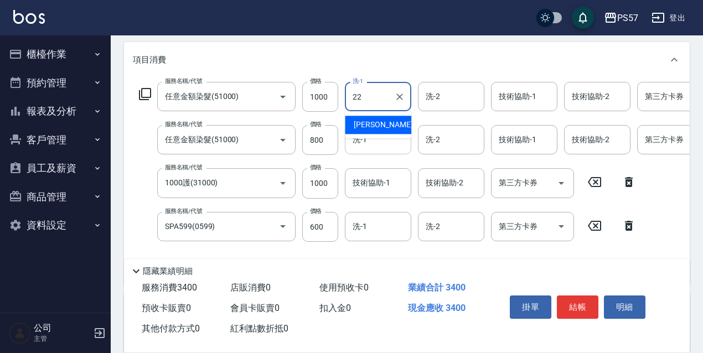
type input "[PERSON_NAME]-22"
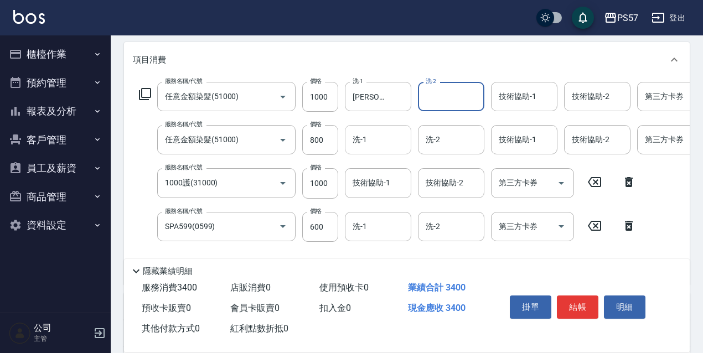
click at [355, 138] on input "洗-1" at bounding box center [378, 139] width 56 height 19
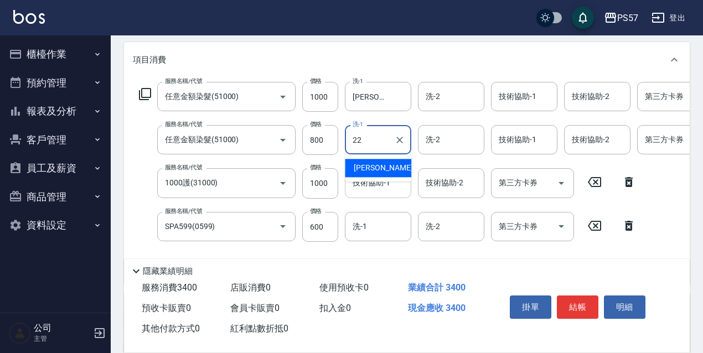
type input "[PERSON_NAME]-22"
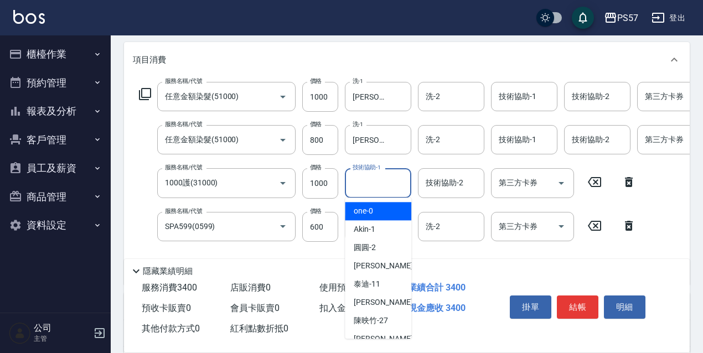
click at [354, 186] on input "技術協助-1" at bounding box center [378, 182] width 56 height 19
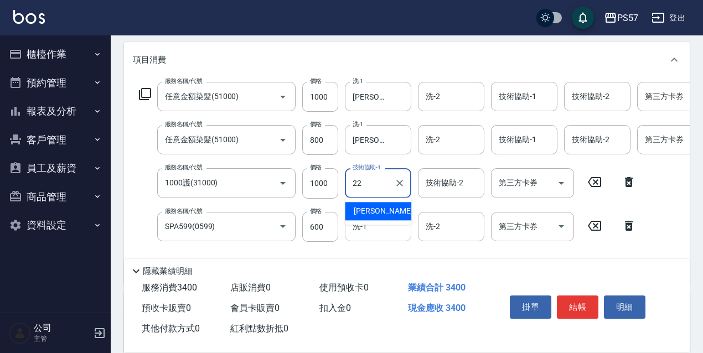
type input "[PERSON_NAME]-22"
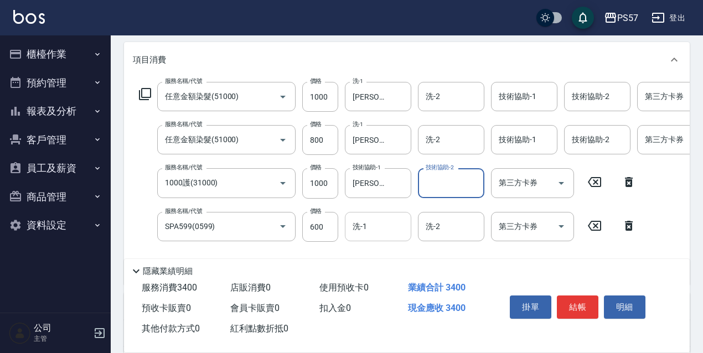
click at [361, 221] on input "洗-1" at bounding box center [378, 226] width 56 height 19
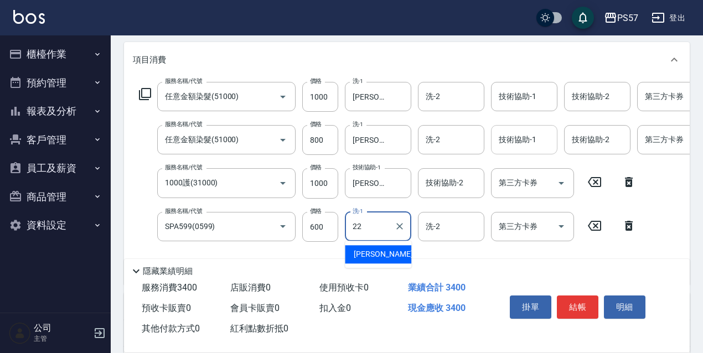
type input "[PERSON_NAME]-22"
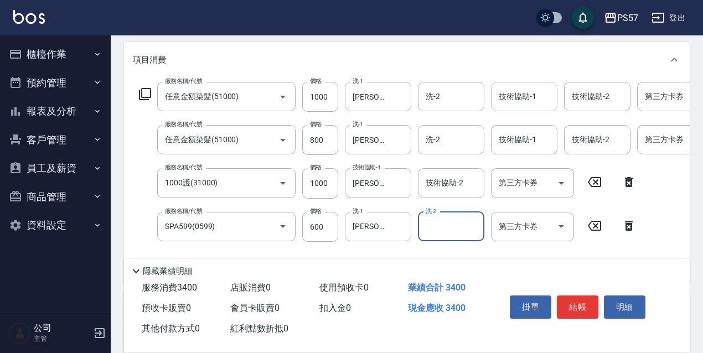
click at [528, 100] on input "技術協助-1" at bounding box center [524, 96] width 56 height 19
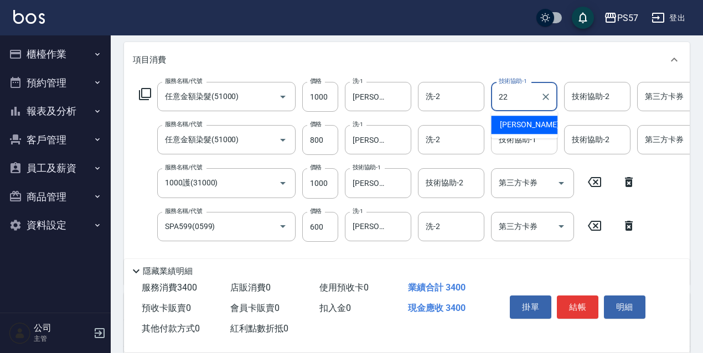
type input "[PERSON_NAME]-22"
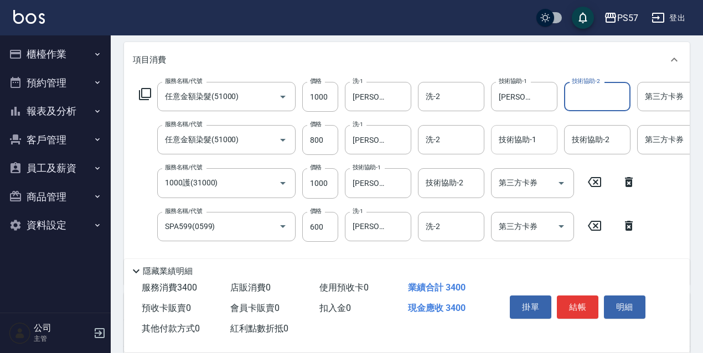
click at [515, 139] on input "技術協助-1" at bounding box center [524, 139] width 56 height 19
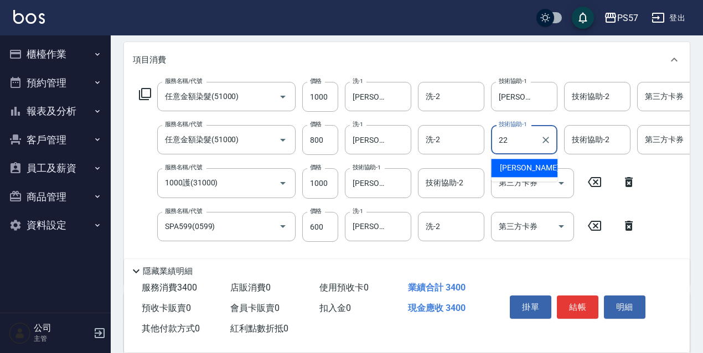
type input "[PERSON_NAME]-22"
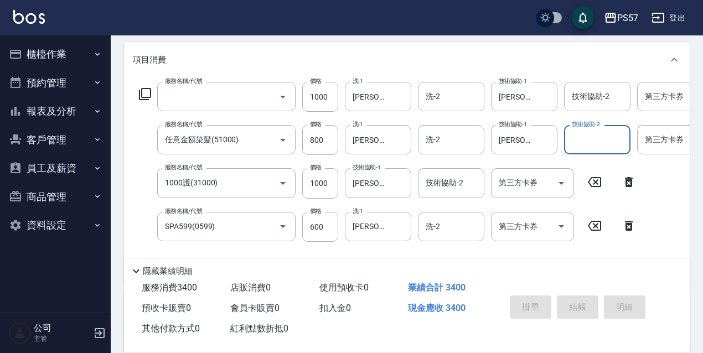
scroll to position [0, 0]
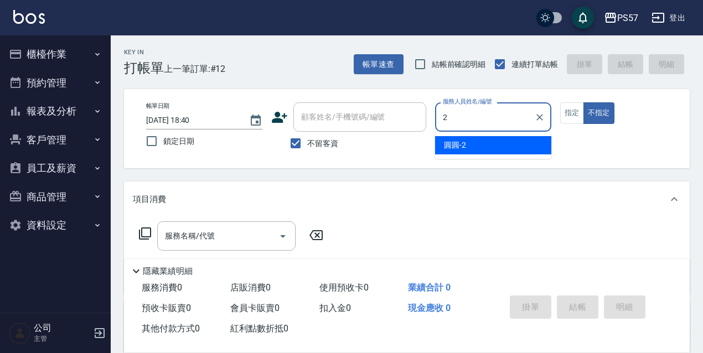
type input "圓圓-2"
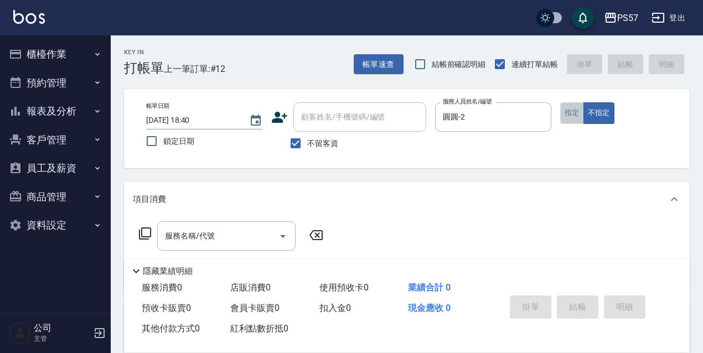
click at [571, 112] on button "指定" at bounding box center [572, 113] width 24 height 22
click at [179, 243] on input "服務名稱/代號" at bounding box center [218, 235] width 112 height 19
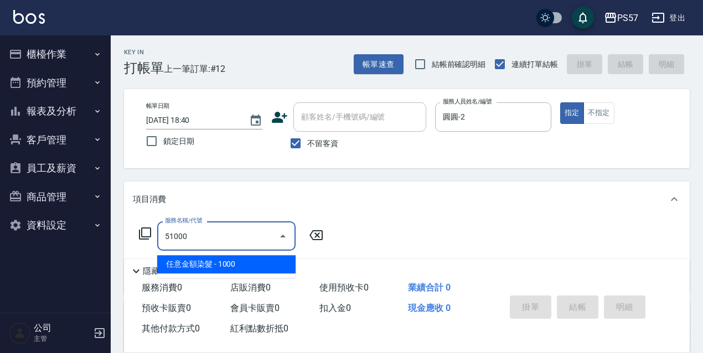
type input "任意金額染髮(51000)"
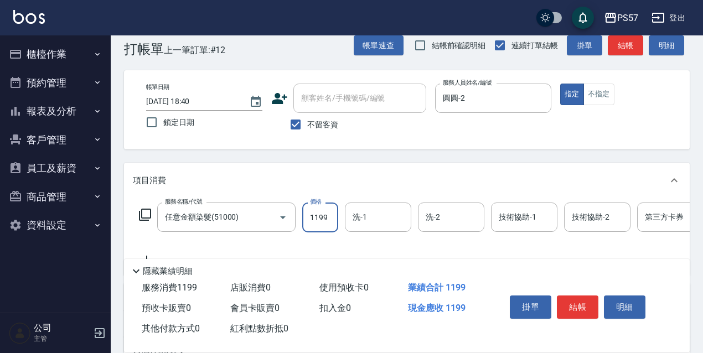
scroll to position [37, 0]
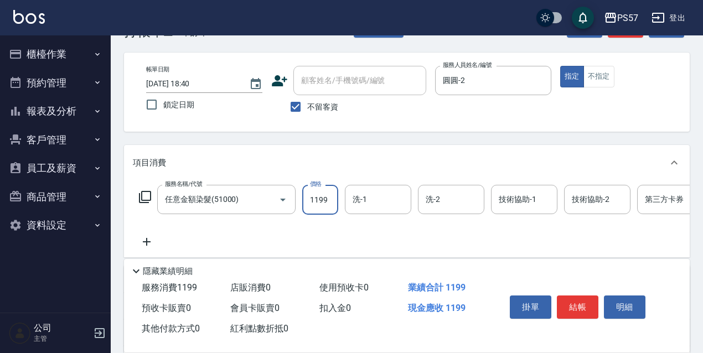
type input "1199"
click at [142, 242] on icon at bounding box center [147, 241] width 28 height 13
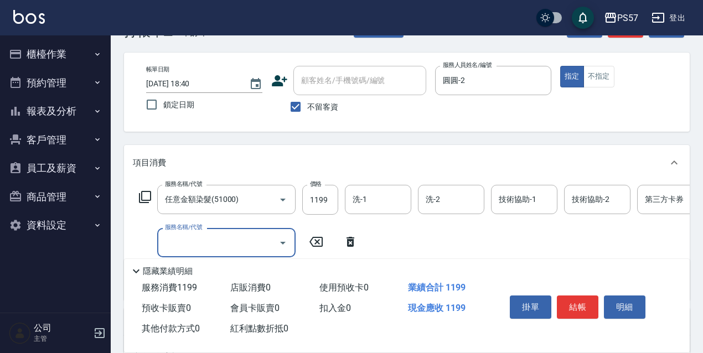
click at [183, 239] on input "服務名稱/代號" at bounding box center [218, 242] width 112 height 19
type input "韓氏鍍膜(33000)"
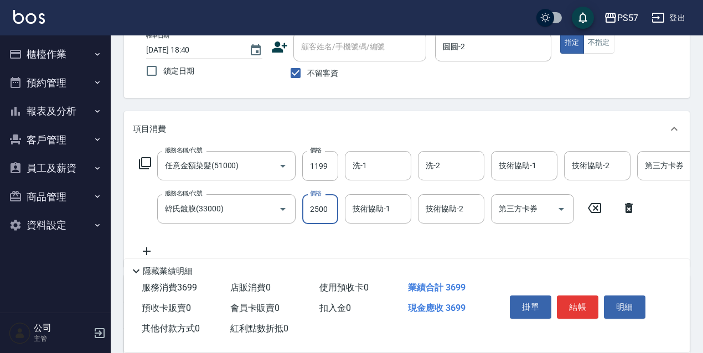
scroll to position [111, 0]
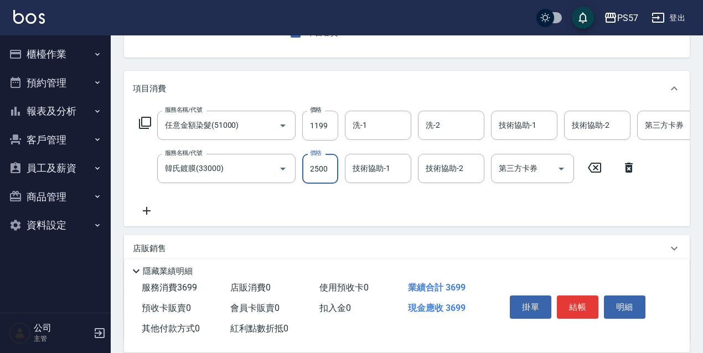
type input "2500"
click at [144, 214] on icon at bounding box center [147, 210] width 28 height 13
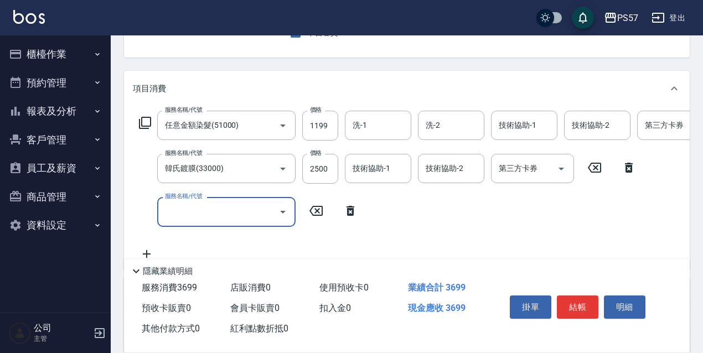
click at [180, 208] on input "服務名稱/代號" at bounding box center [218, 211] width 112 height 19
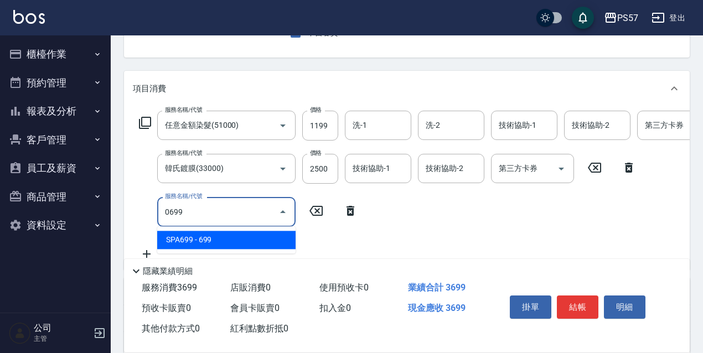
type input "SPA699(0699)"
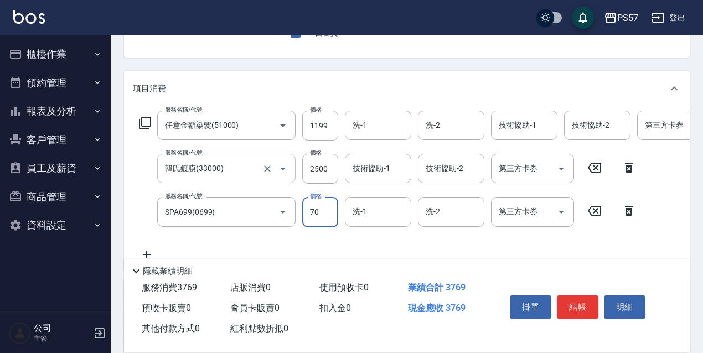
type input "700"
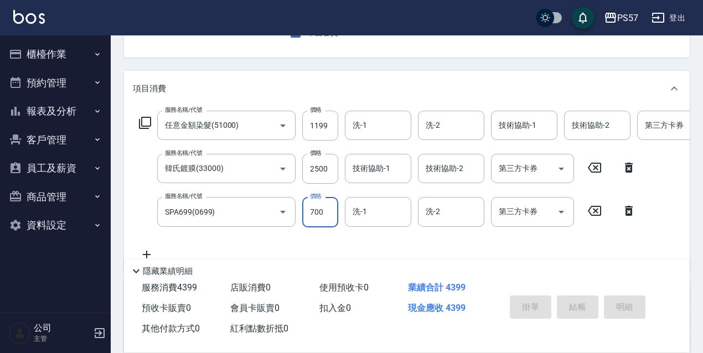
type input "[DATE] 18:41"
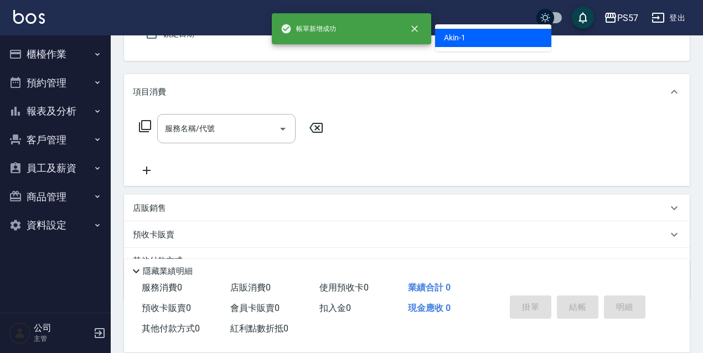
type input "Akin-1"
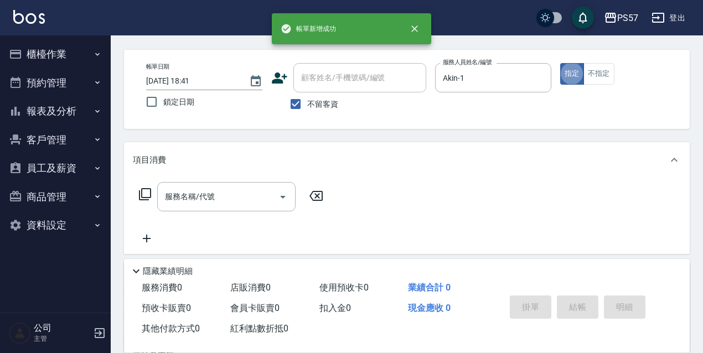
scroll to position [29, 0]
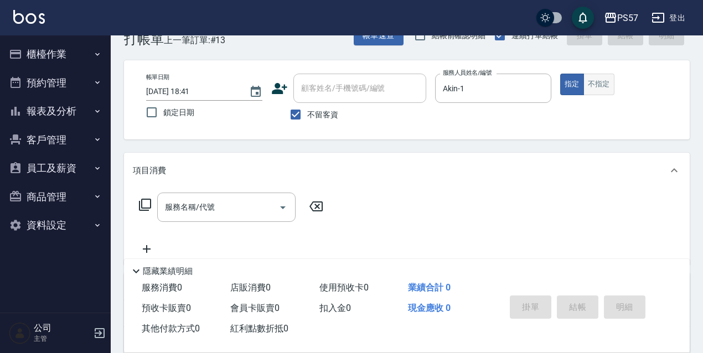
click at [599, 84] on button "不指定" at bounding box center [598, 85] width 31 height 22
click at [166, 217] on input "服務名稱/代號" at bounding box center [218, 207] width 112 height 19
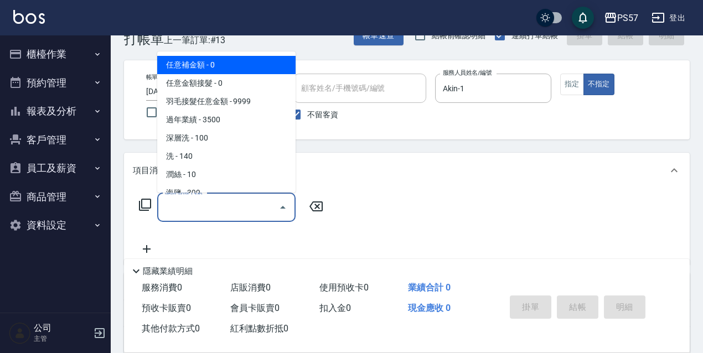
type input "0"
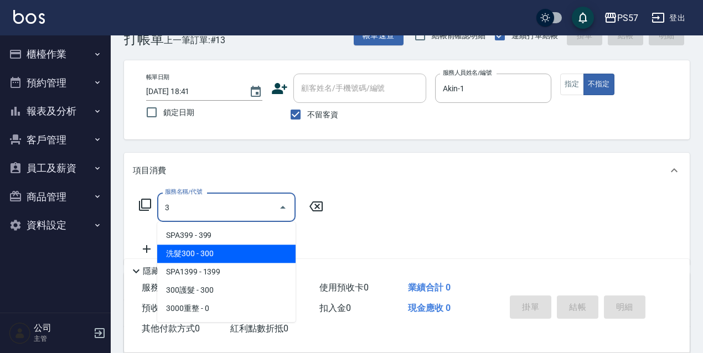
click at [179, 251] on span "洗髮300 - 300" at bounding box center [226, 254] width 138 height 18
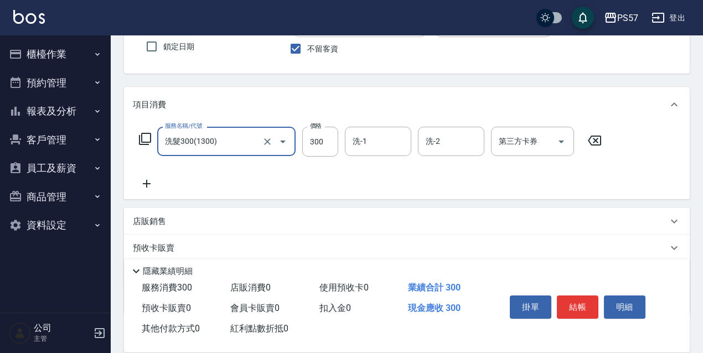
scroll to position [102, 0]
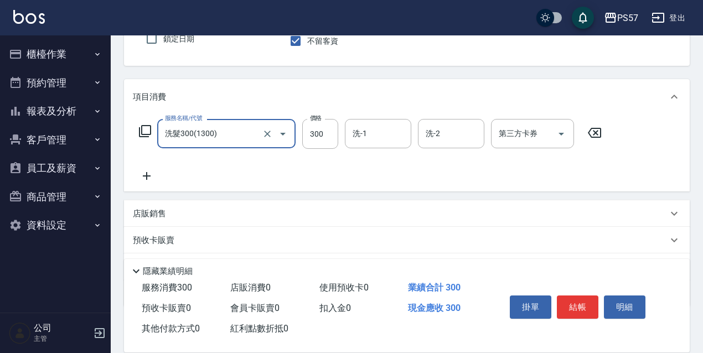
type input "洗髮300(1300)"
click at [147, 174] on icon at bounding box center [147, 175] width 28 height 13
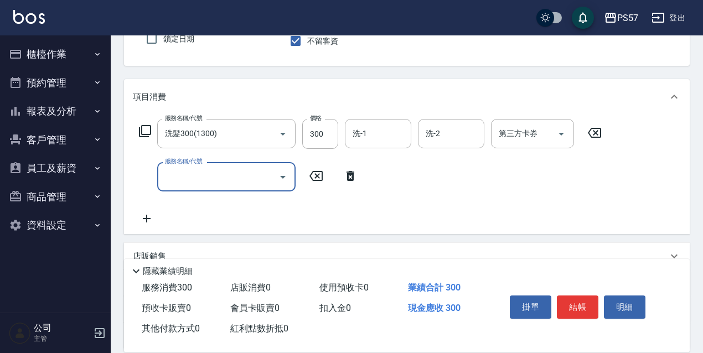
click at [179, 176] on input "服務名稱/代號" at bounding box center [218, 176] width 112 height 19
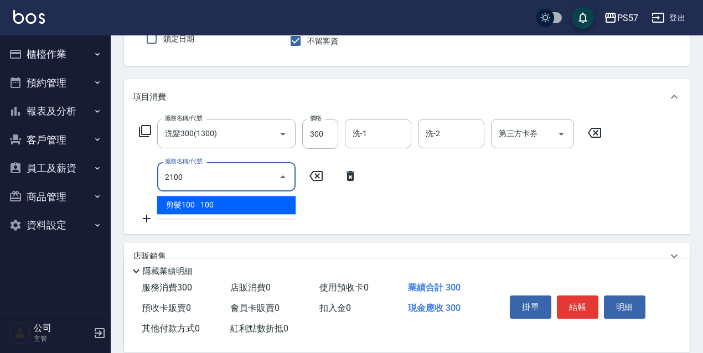
type input "剪髮100(2100)"
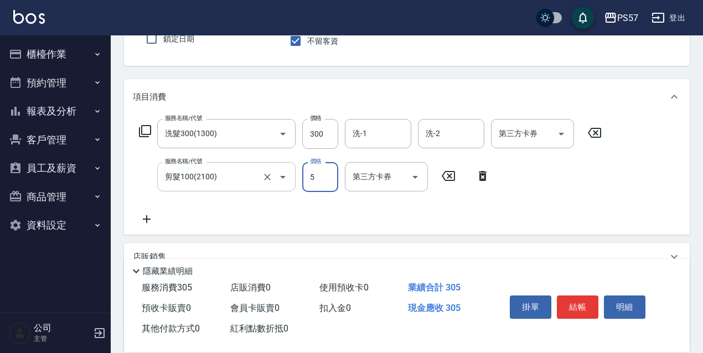
type input "50"
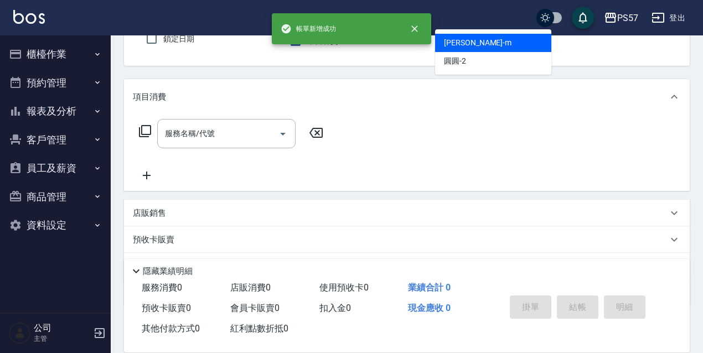
type input "[PERSON_NAME]-m"
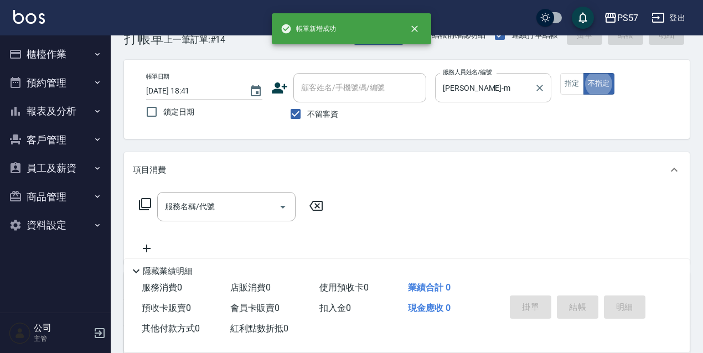
scroll to position [29, 0]
click at [562, 91] on button "指定" at bounding box center [572, 85] width 24 height 22
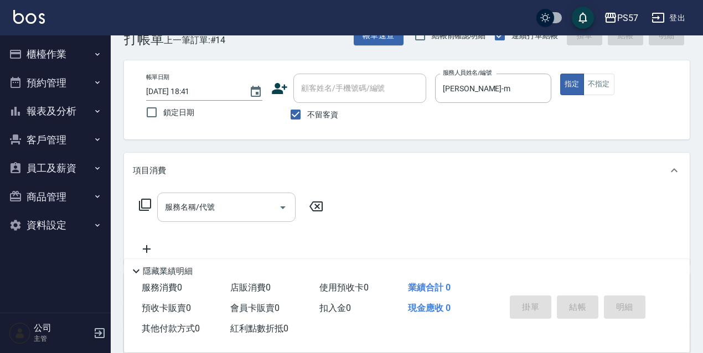
click at [229, 203] on input "服務名稱/代號" at bounding box center [218, 207] width 112 height 19
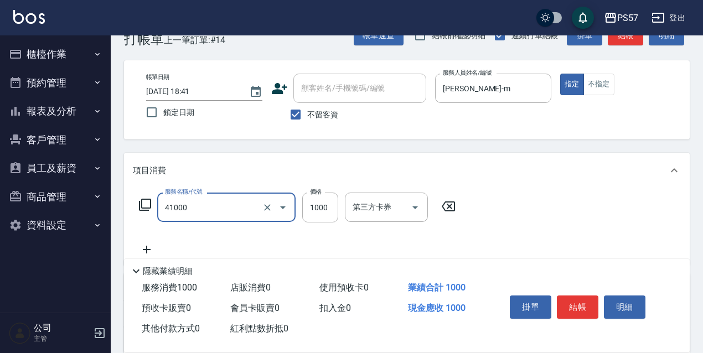
type input "任義金額燙髮(41000)"
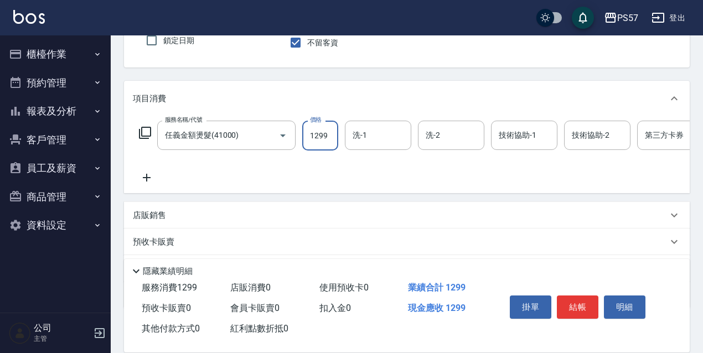
scroll to position [102, 0]
type input "1299"
click at [149, 169] on icon at bounding box center [147, 175] width 28 height 13
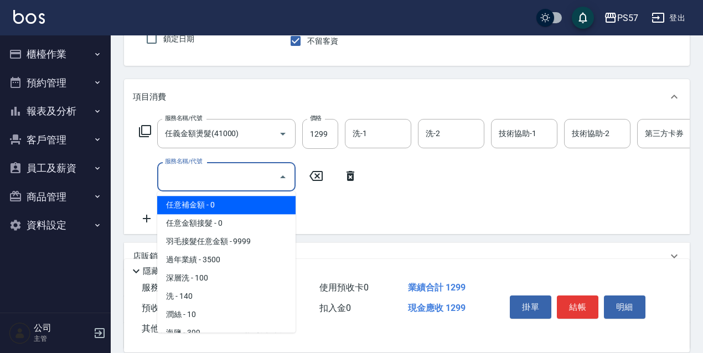
click at [164, 173] on input "服務名稱/代號" at bounding box center [218, 176] width 112 height 19
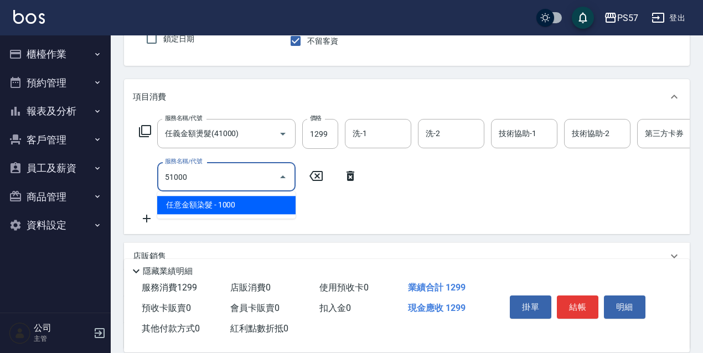
type input "任意金額染髮(51000)"
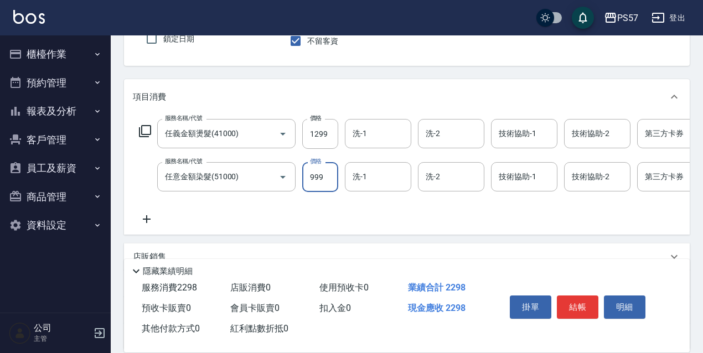
type input "999"
click at [147, 222] on icon at bounding box center [147, 219] width 8 height 8
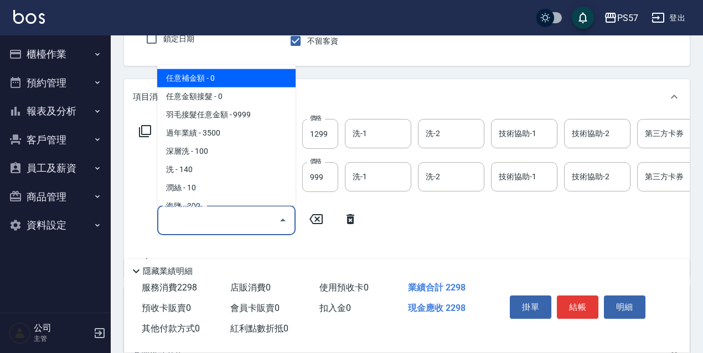
click at [194, 217] on input "服務名稱/代號" at bounding box center [218, 219] width 112 height 19
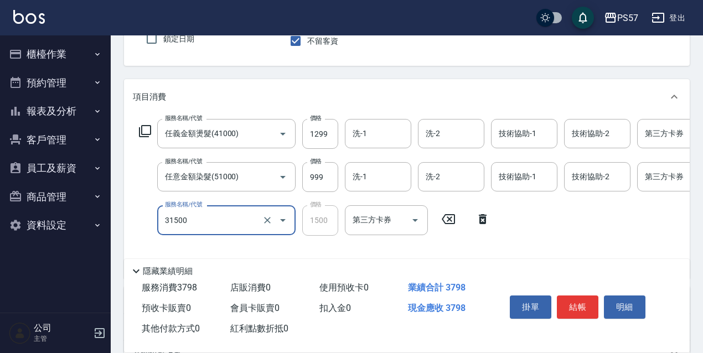
type input "1500護(31500)"
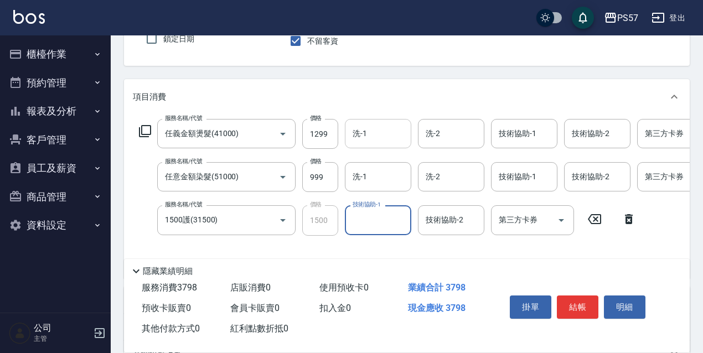
click at [386, 127] on input "洗-1" at bounding box center [378, 133] width 56 height 19
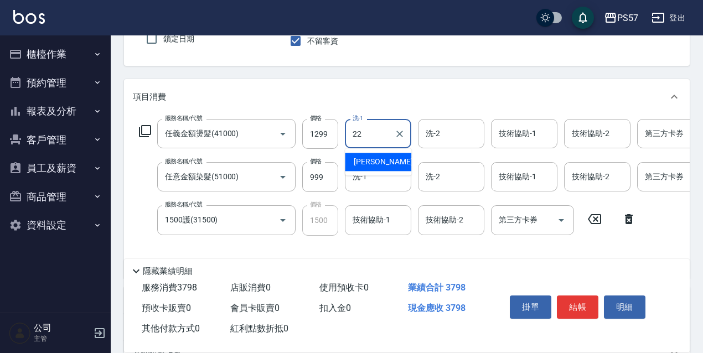
type input "[PERSON_NAME]-22"
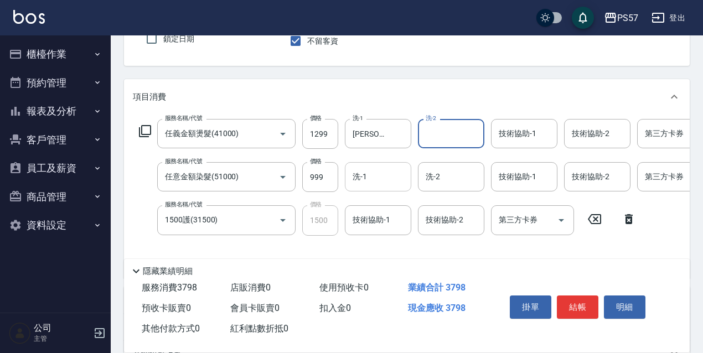
click at [366, 188] on div "洗-1" at bounding box center [378, 176] width 66 height 29
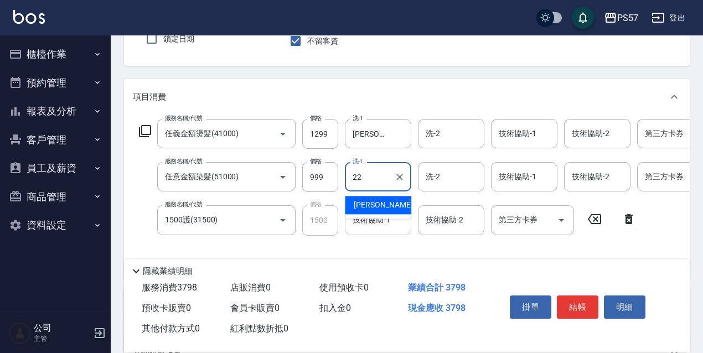
type input "[PERSON_NAME]-22"
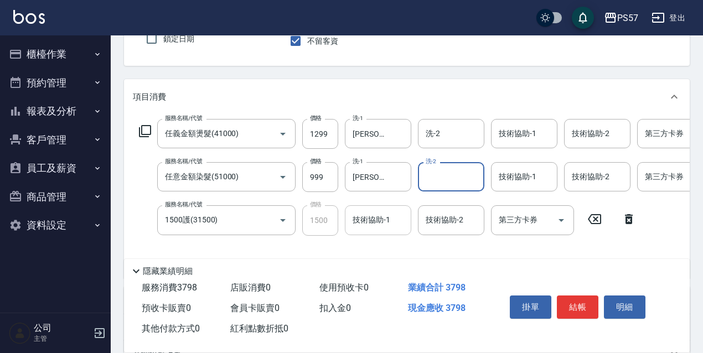
click at [359, 217] on input "技術協助-1" at bounding box center [378, 219] width 56 height 19
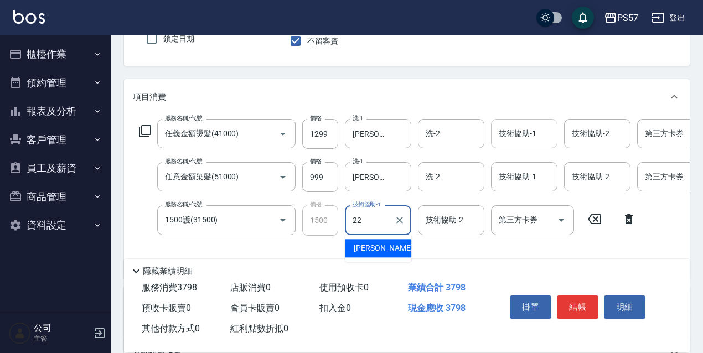
type input "[PERSON_NAME]-22"
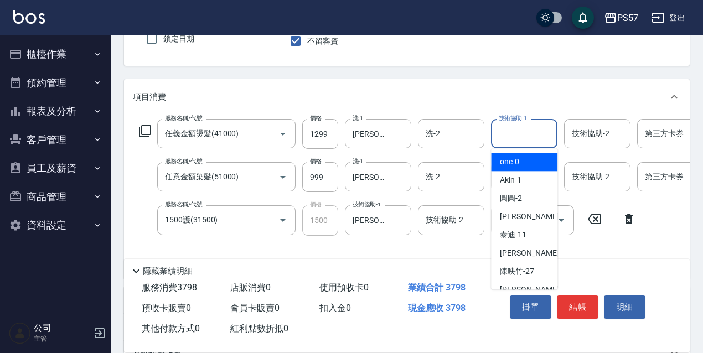
click at [501, 136] on input "技術協助-1" at bounding box center [524, 133] width 56 height 19
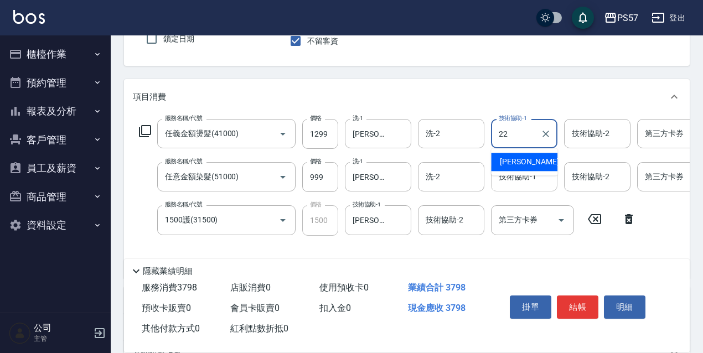
type input "[PERSON_NAME]-22"
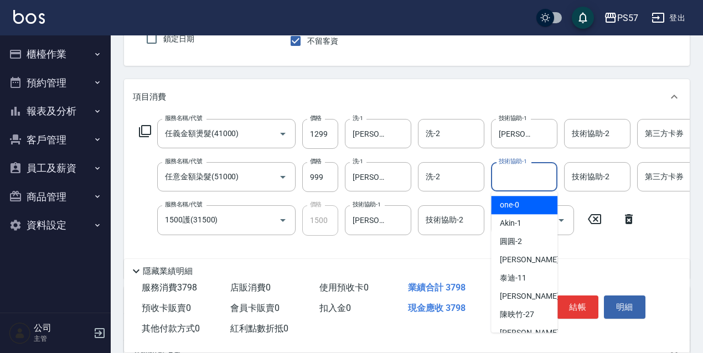
click at [507, 183] on input "技術協助-1" at bounding box center [524, 176] width 56 height 19
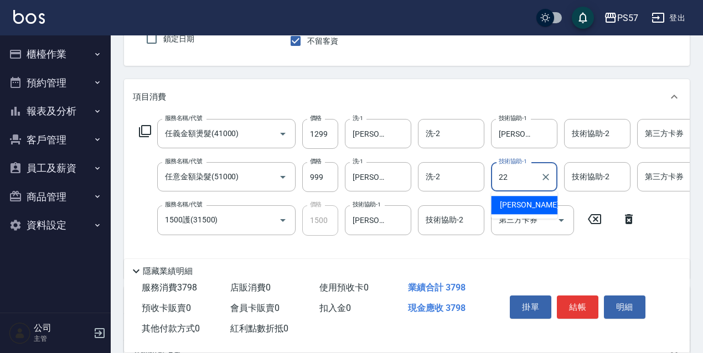
type input "[PERSON_NAME]-22"
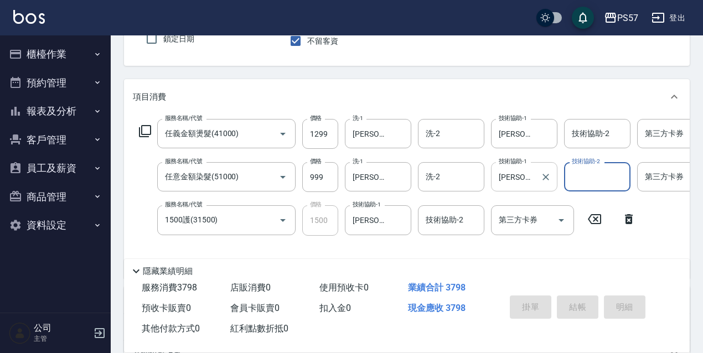
type input "[DATE] 18:42"
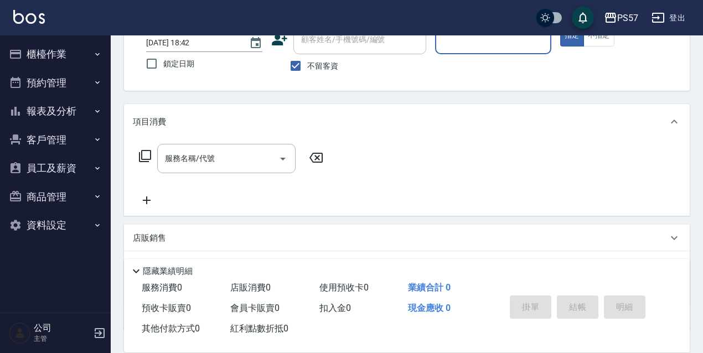
scroll to position [65, 0]
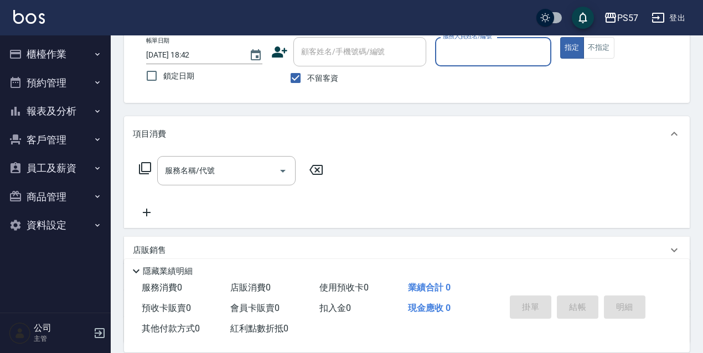
click at [43, 108] on button "報表及分析" at bounding box center [55, 111] width 102 height 29
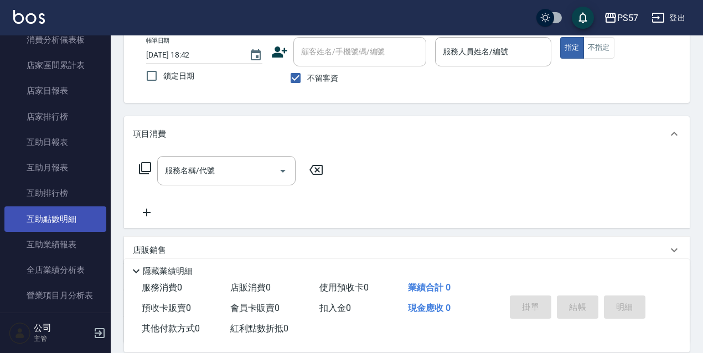
scroll to position [184, 0]
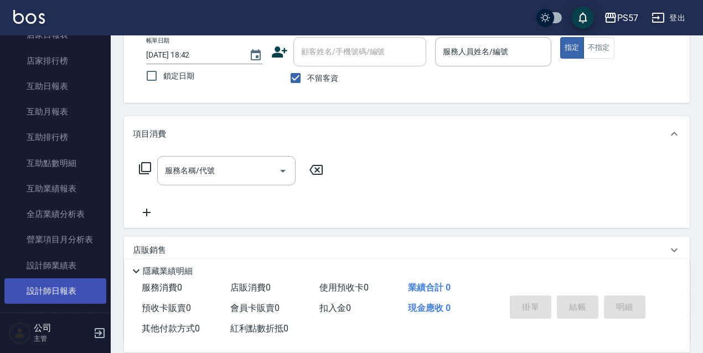
click at [76, 289] on link "設計師日報表" at bounding box center [55, 290] width 102 height 25
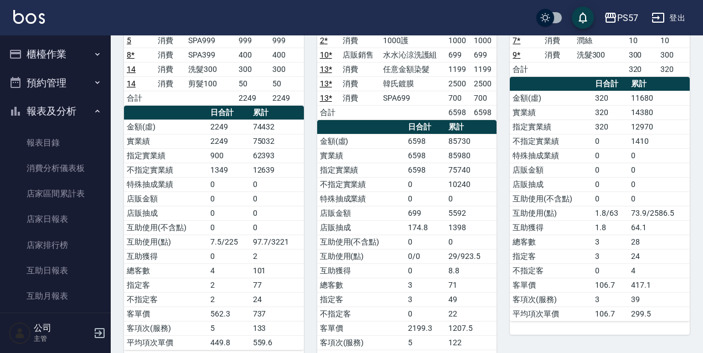
scroll to position [37, 0]
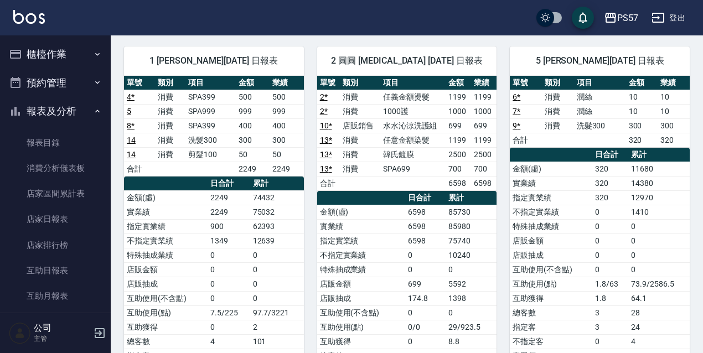
drag, startPoint x: 63, startPoint y: 63, endPoint x: 59, endPoint y: 71, distance: 9.7
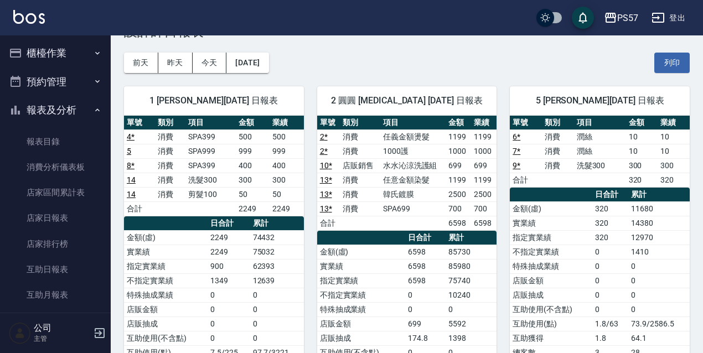
scroll to position [1, 0]
click at [55, 53] on button "櫃檯作業" at bounding box center [55, 53] width 102 height 29
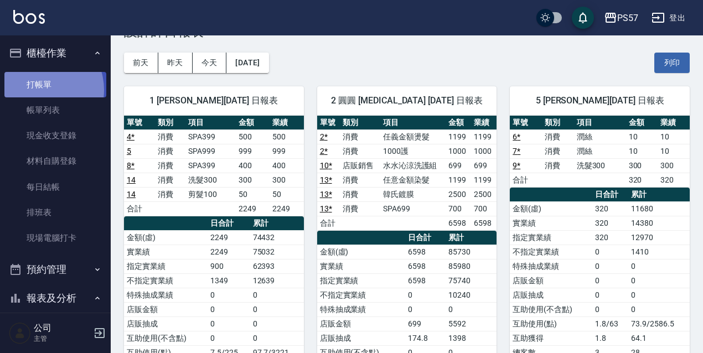
click at [38, 90] on link "打帳單" at bounding box center [55, 84] width 102 height 25
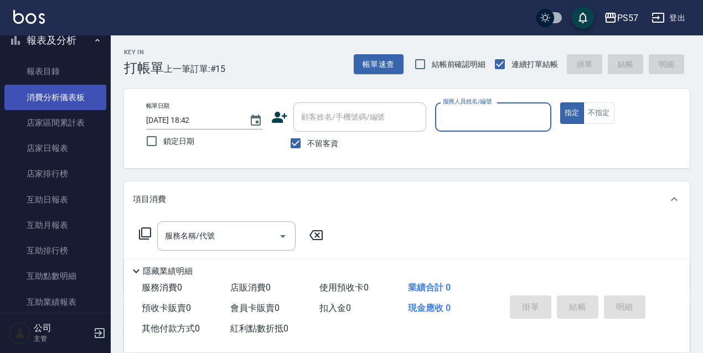
scroll to position [370, 0]
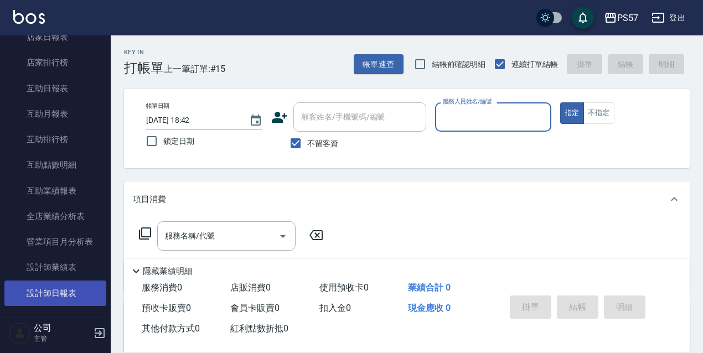
click at [64, 288] on link "設計師日報表" at bounding box center [55, 293] width 102 height 25
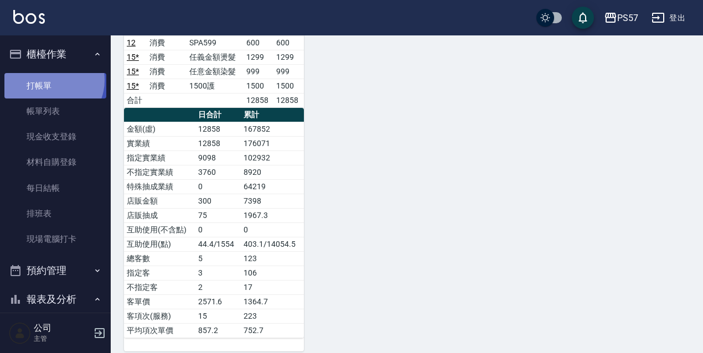
click at [50, 80] on link "打帳單" at bounding box center [55, 85] width 102 height 25
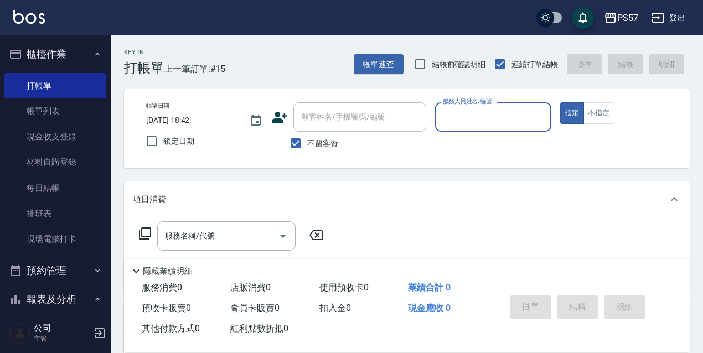
click at [491, 123] on input "服務人員姓名/編號" at bounding box center [493, 116] width 106 height 19
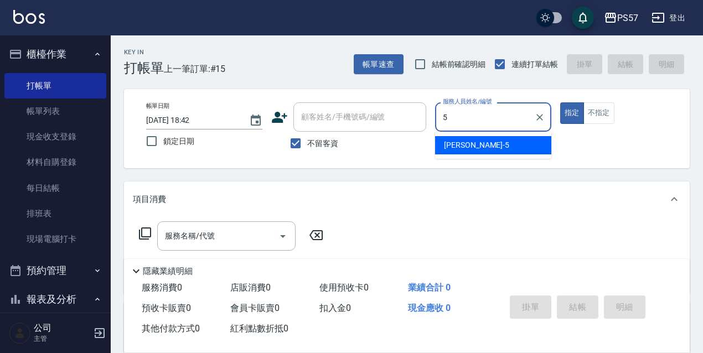
type input "[PERSON_NAME]5"
type button "true"
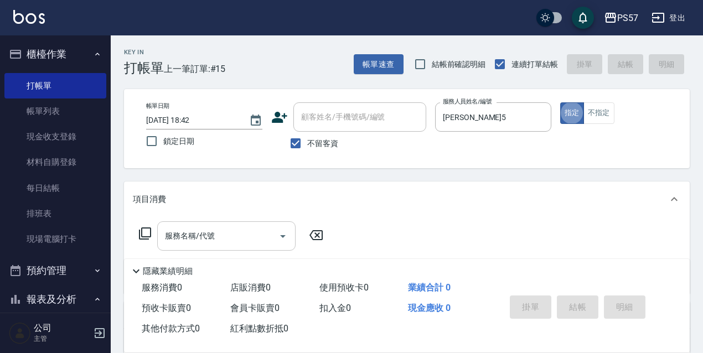
click at [171, 237] on input "服務名稱/代號" at bounding box center [218, 235] width 112 height 19
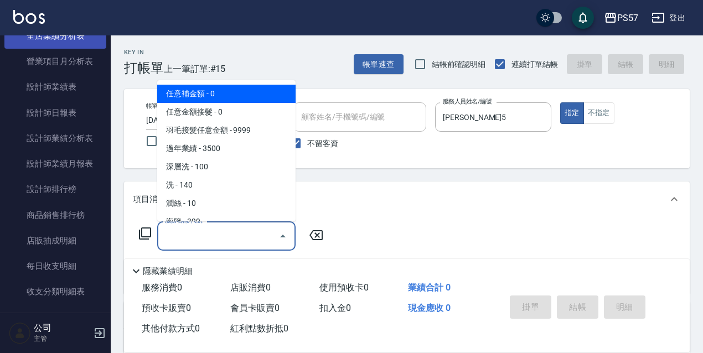
scroll to position [553, 0]
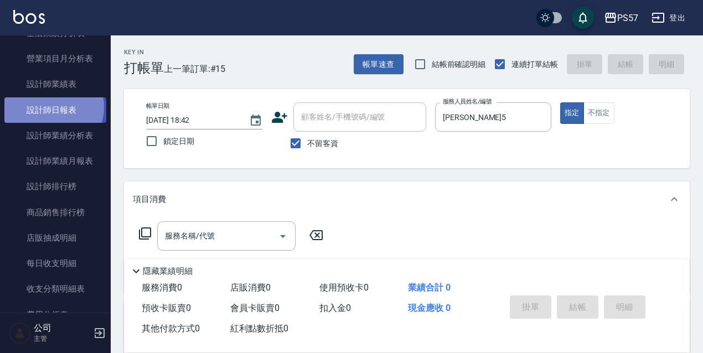
click at [51, 107] on link "設計師日報表" at bounding box center [55, 109] width 102 height 25
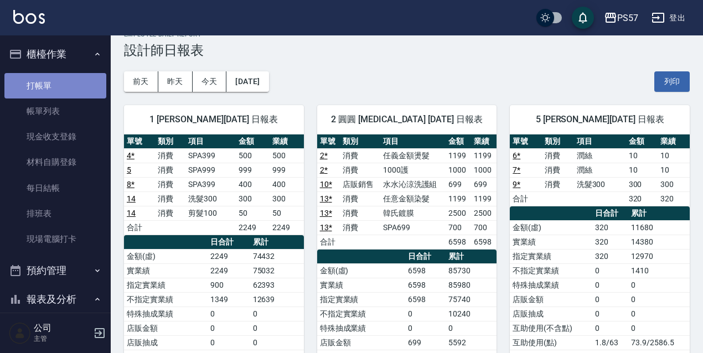
click at [61, 79] on link "打帳單" at bounding box center [55, 85] width 102 height 25
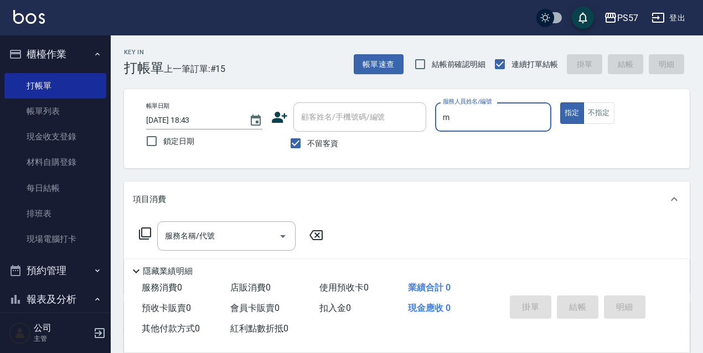
type input "[PERSON_NAME]-m"
type button "true"
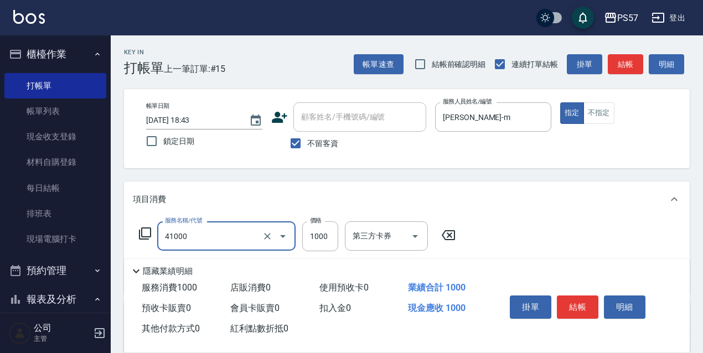
type input "任義金額燙髮(41000)"
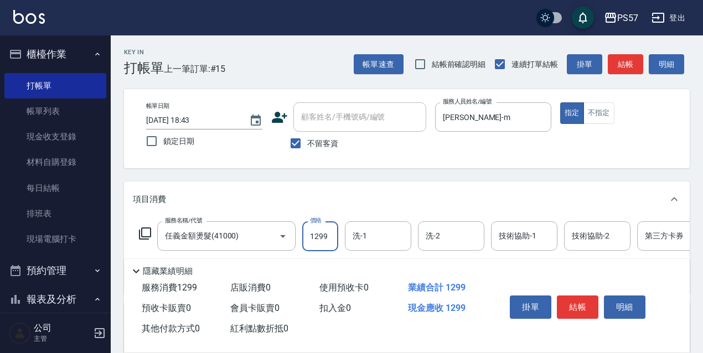
type input "1299"
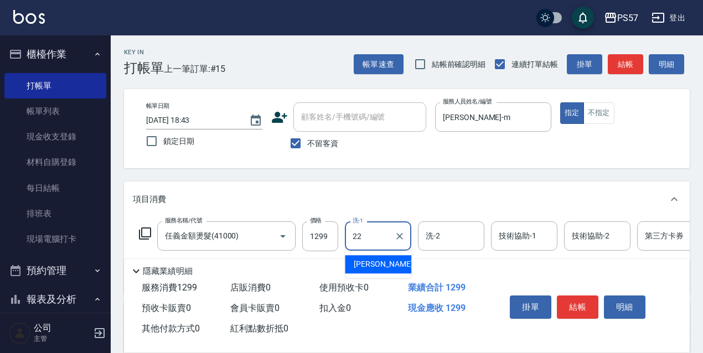
type input "[PERSON_NAME]-22"
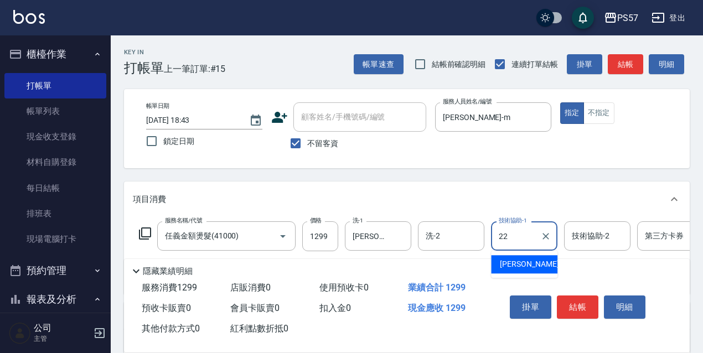
type input "[PERSON_NAME]-22"
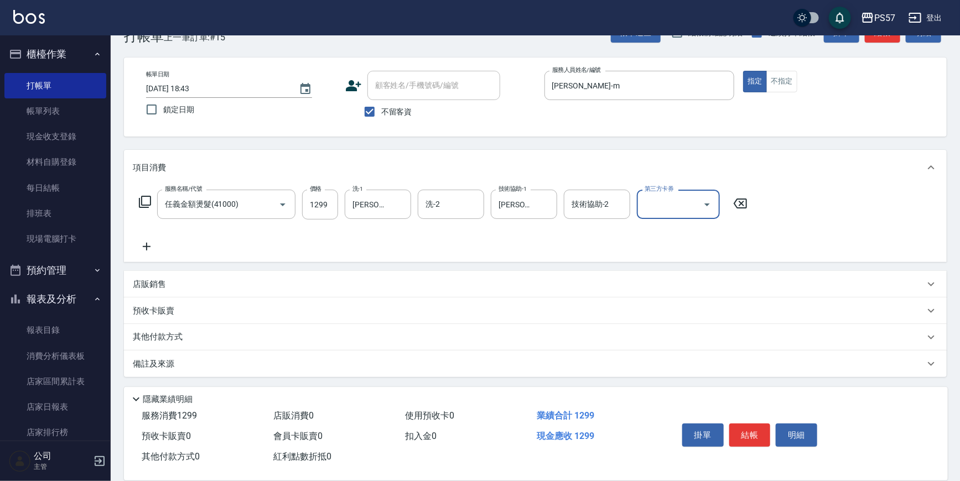
scroll to position [33, 0]
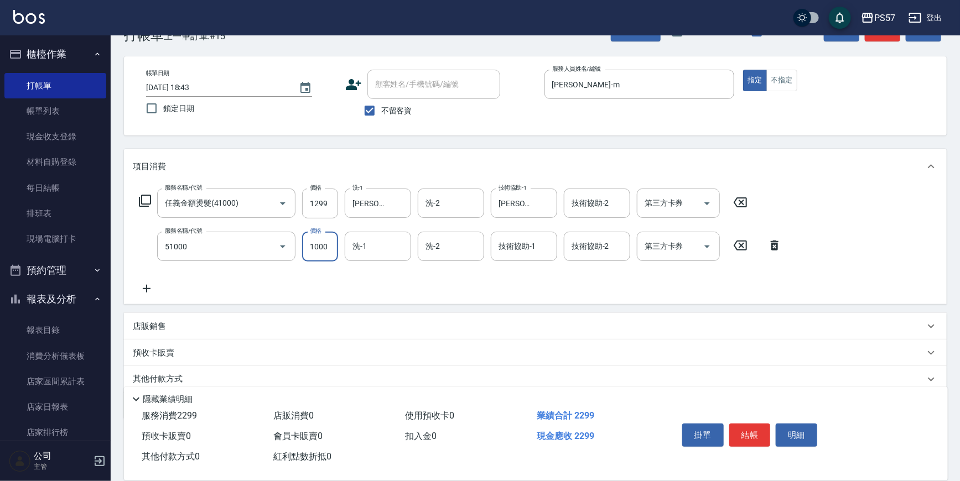
type input "任意金額染髮(51000)"
type input "999"
type input "[PERSON_NAME]-22"
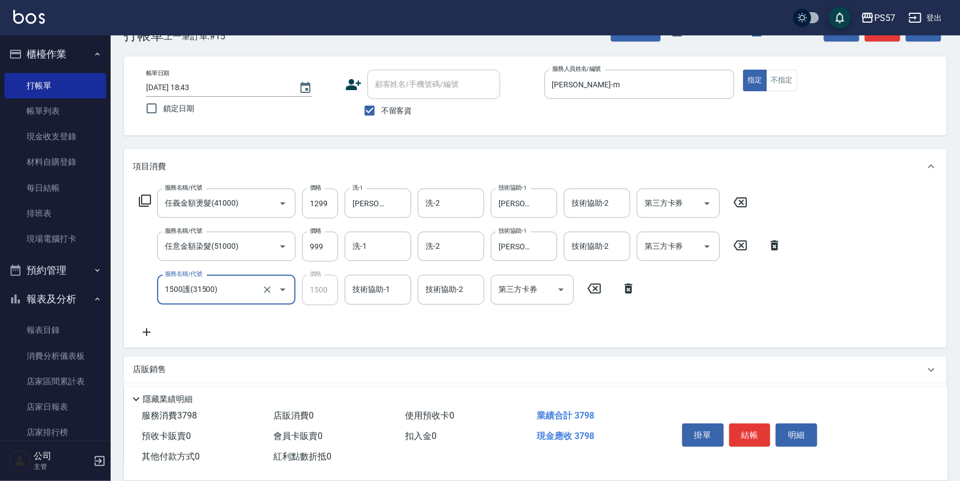
type input "1500護(31500)"
click at [367, 291] on input "技術協助-1" at bounding box center [378, 289] width 56 height 19
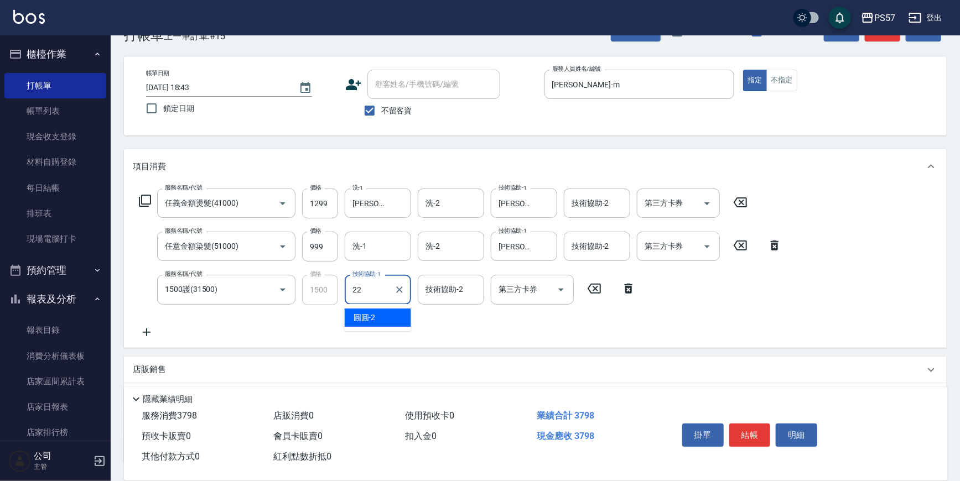
type input "[PERSON_NAME]-22"
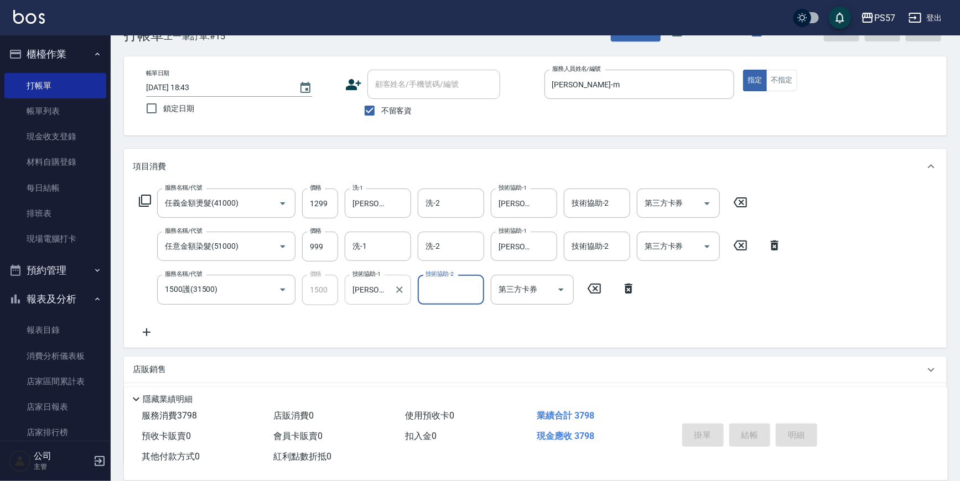
type input "[DATE] 18:46"
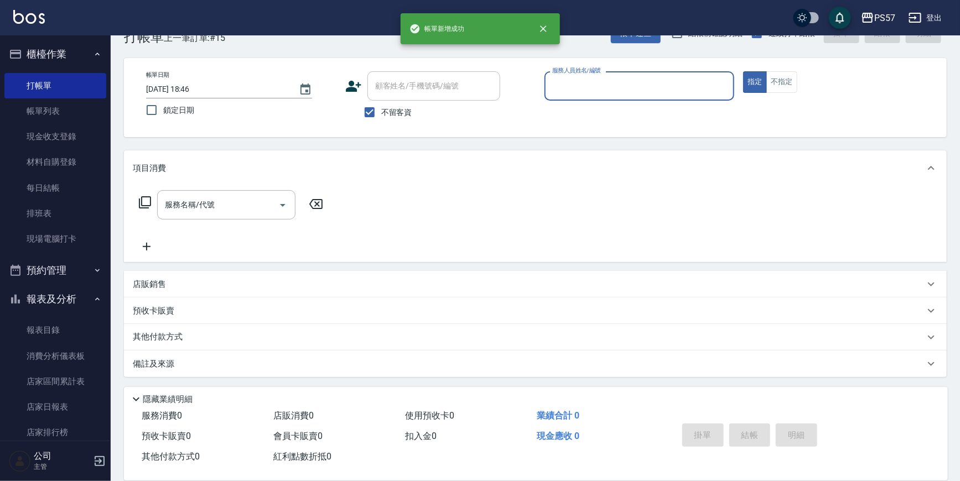
scroll to position [31, 0]
type input "[PERSON_NAME]5"
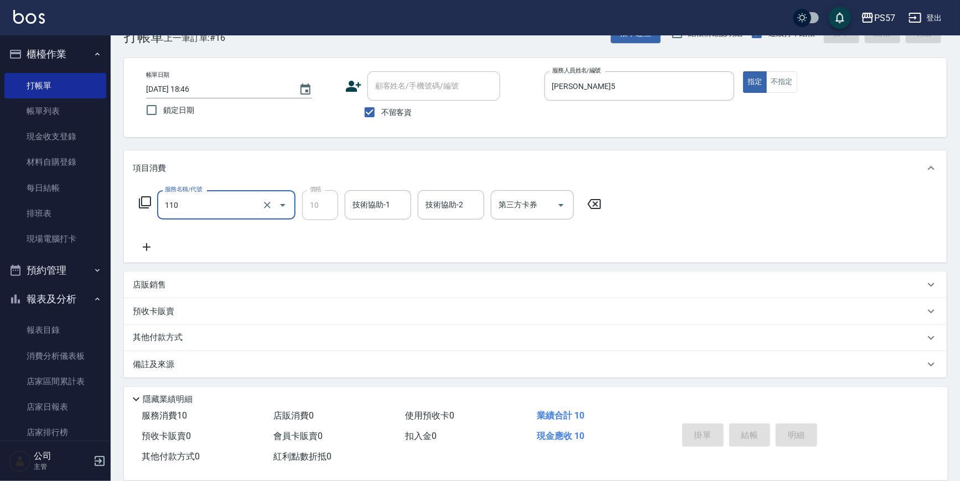
type input "110"
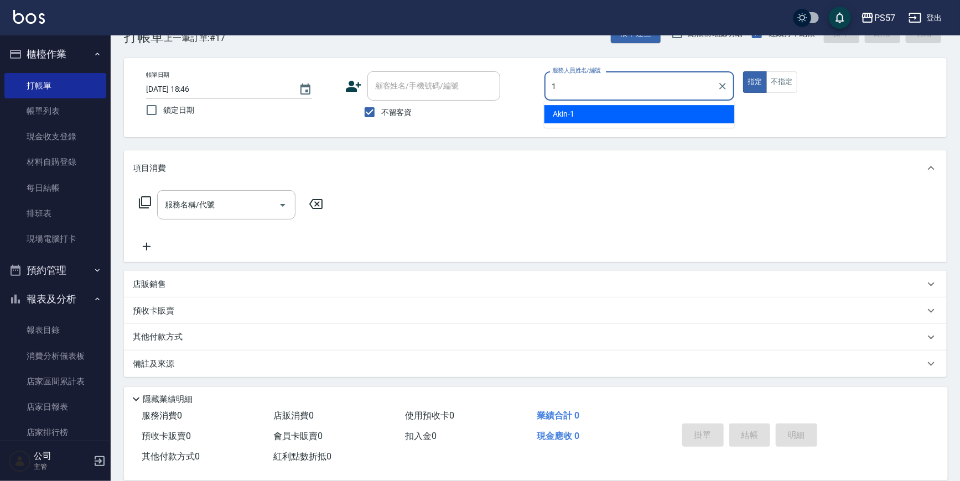
type input "Akin-1"
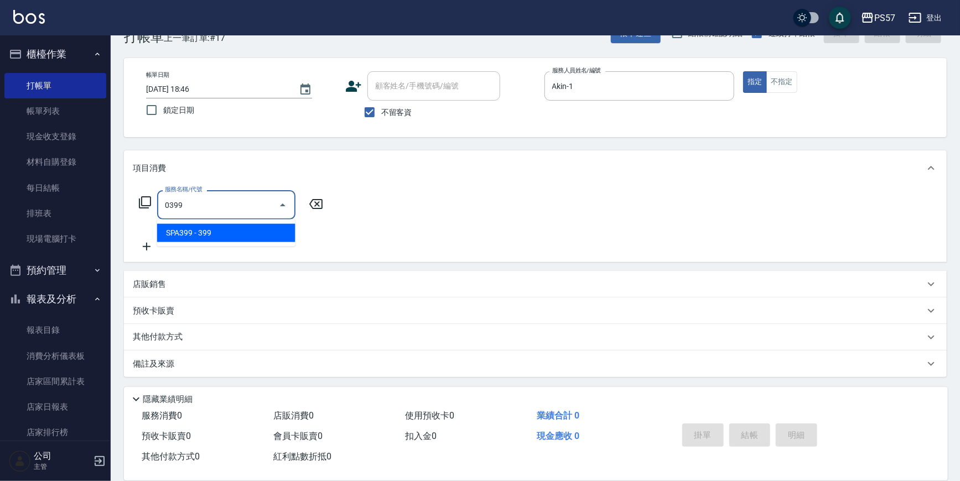
type input "SPA399(0399)"
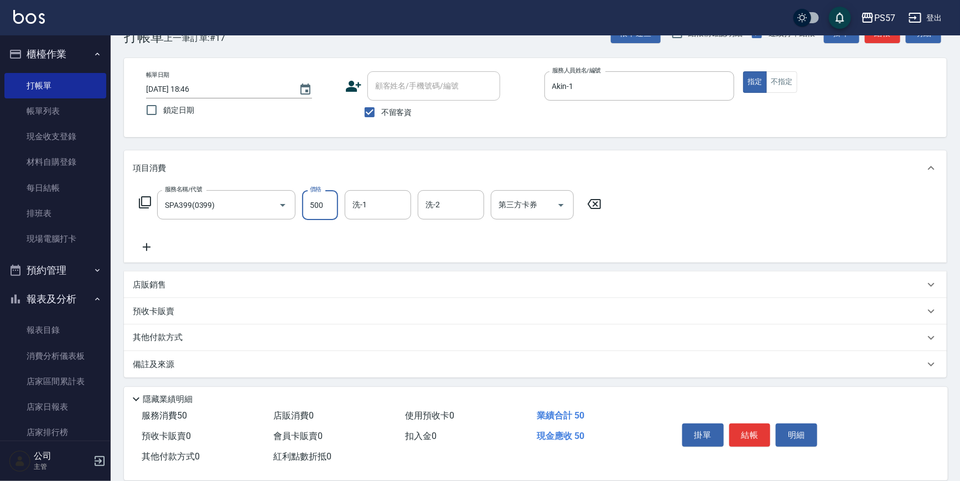
type input "500"
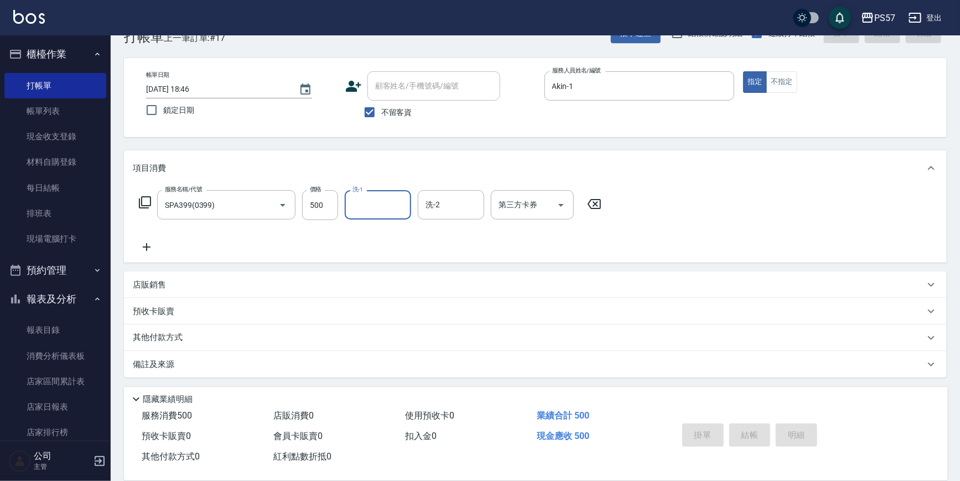
type input "[DATE] 18:47"
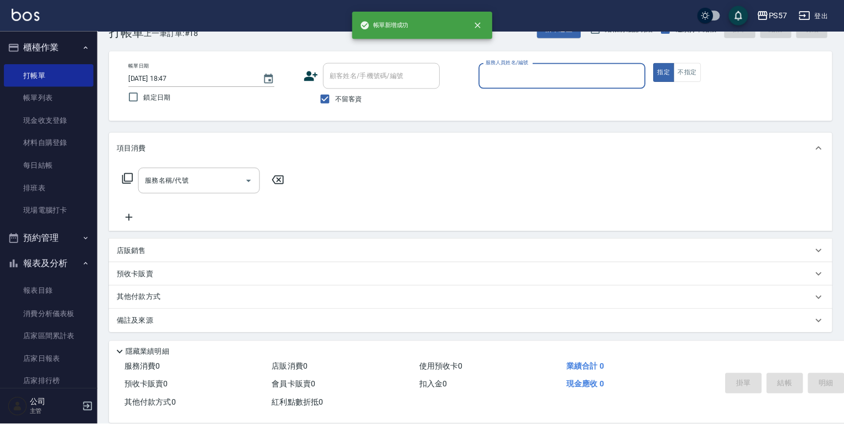
scroll to position [0, 0]
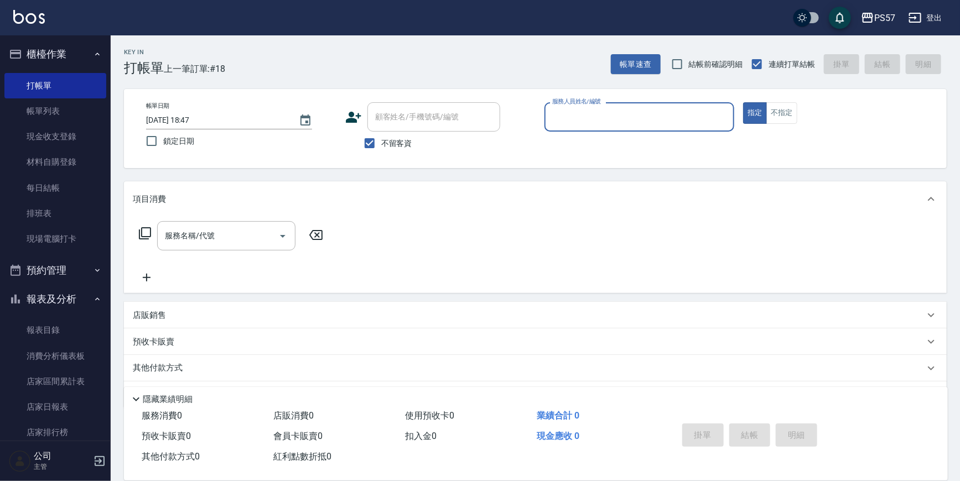
drag, startPoint x: 434, startPoint y: 255, endPoint x: 354, endPoint y: 215, distance: 88.8
